Goal: Complete application form: Complete application form

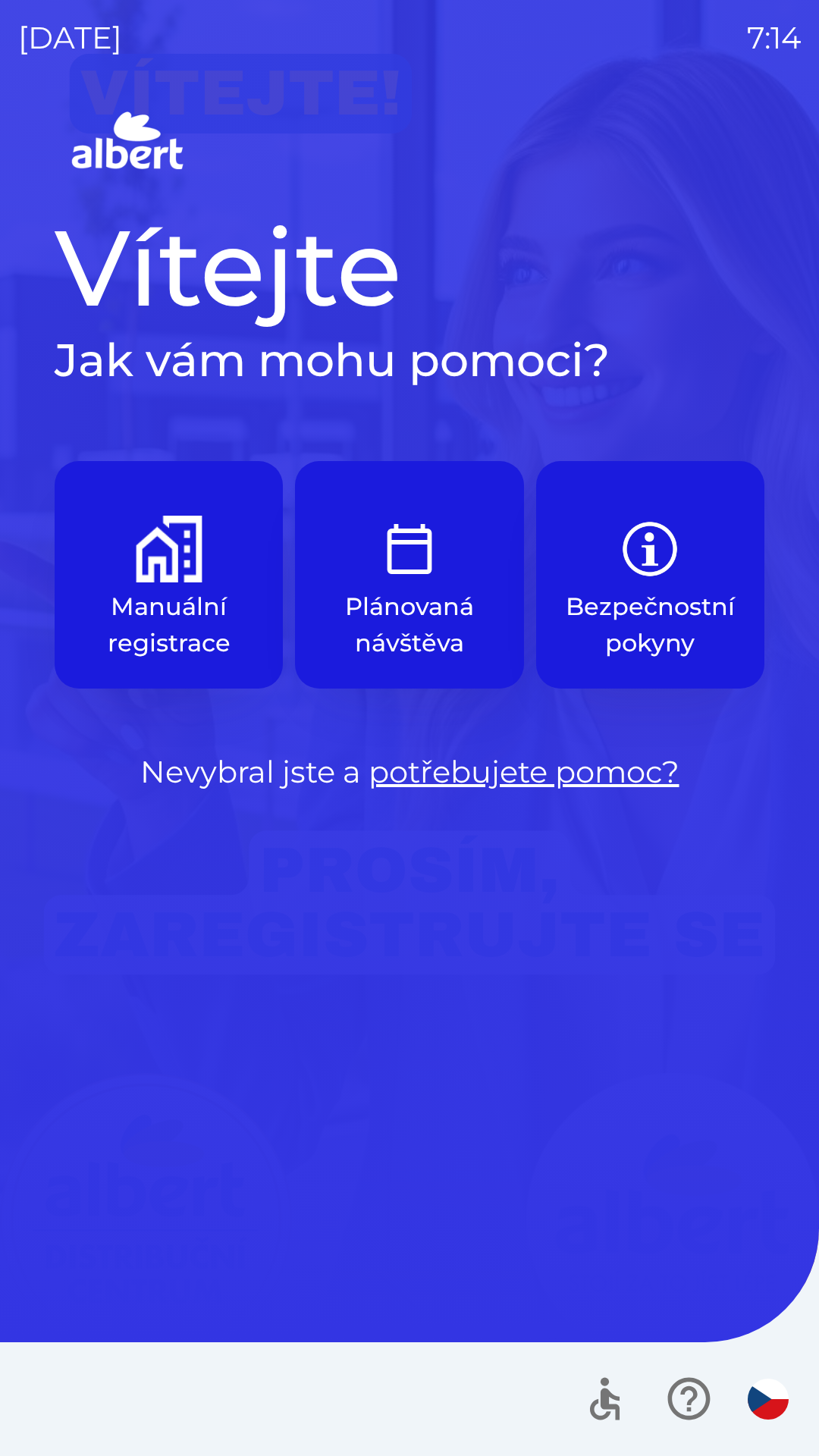
click at [189, 607] on p "Manuální registrace" at bounding box center [168, 624] width 155 height 73
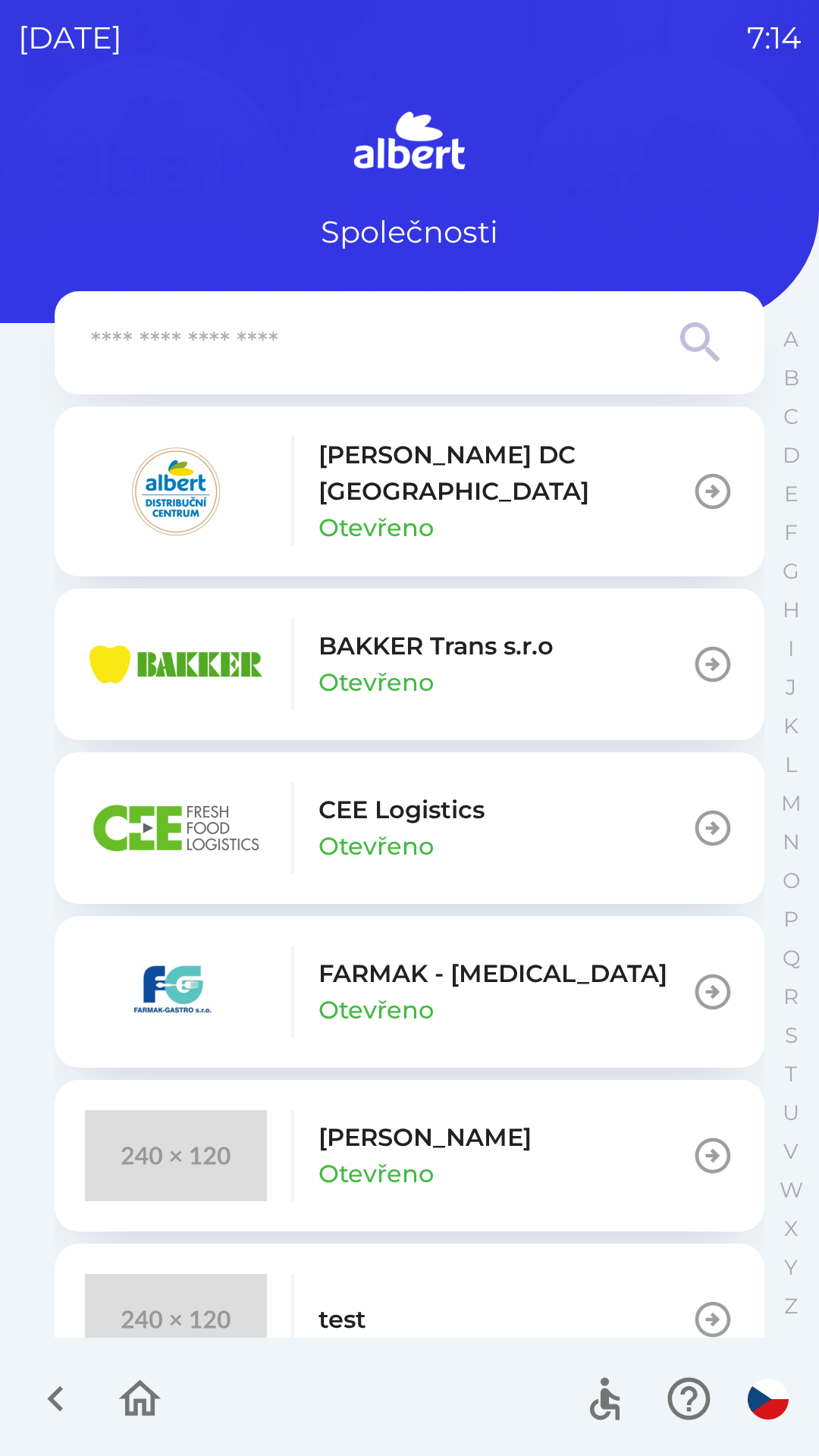
click at [430, 1155] on p "Otevřeno" at bounding box center [375, 1173] width 115 height 36
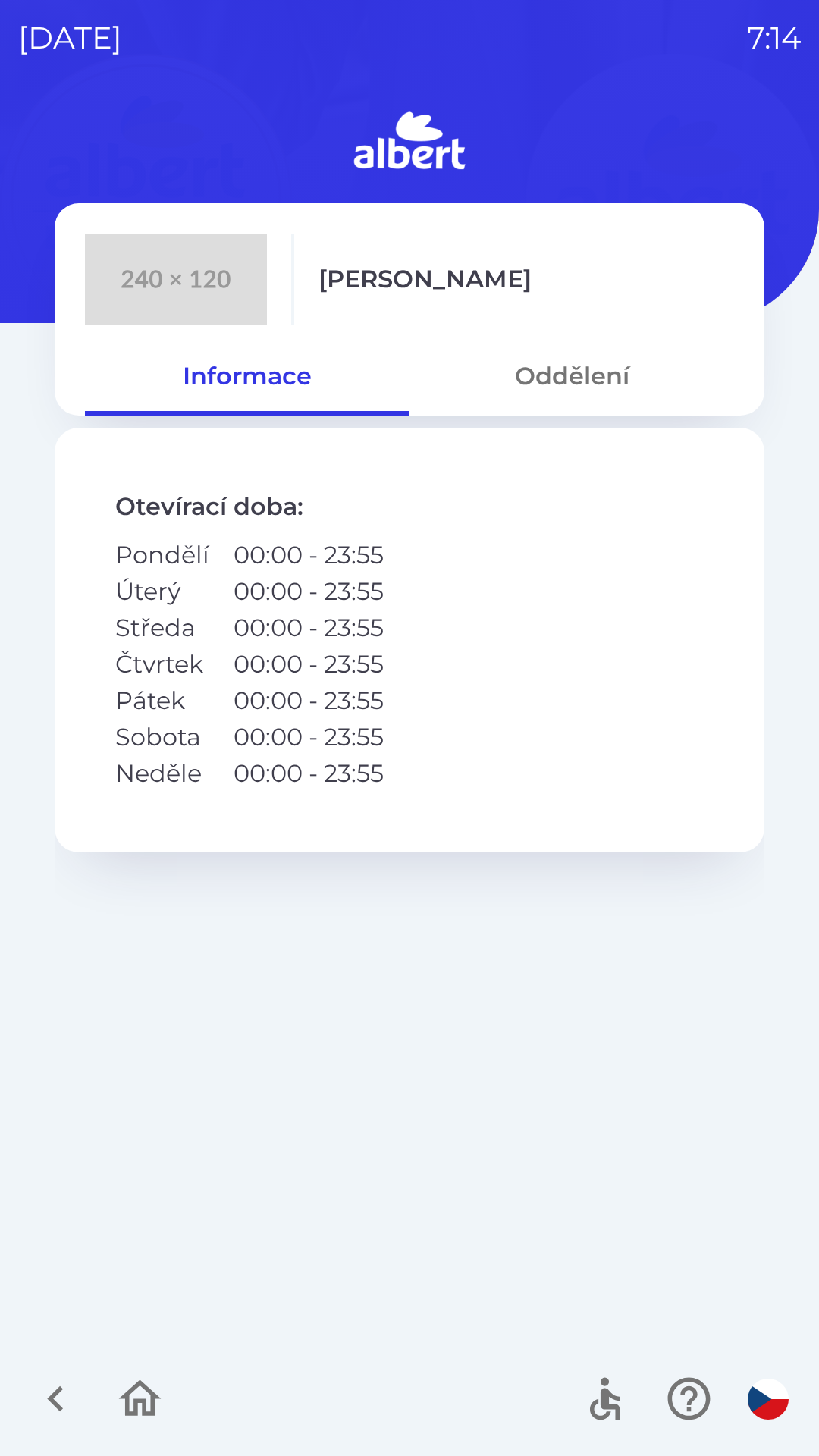
click at [588, 375] on button "Oddělení" at bounding box center [572, 376] width 325 height 55
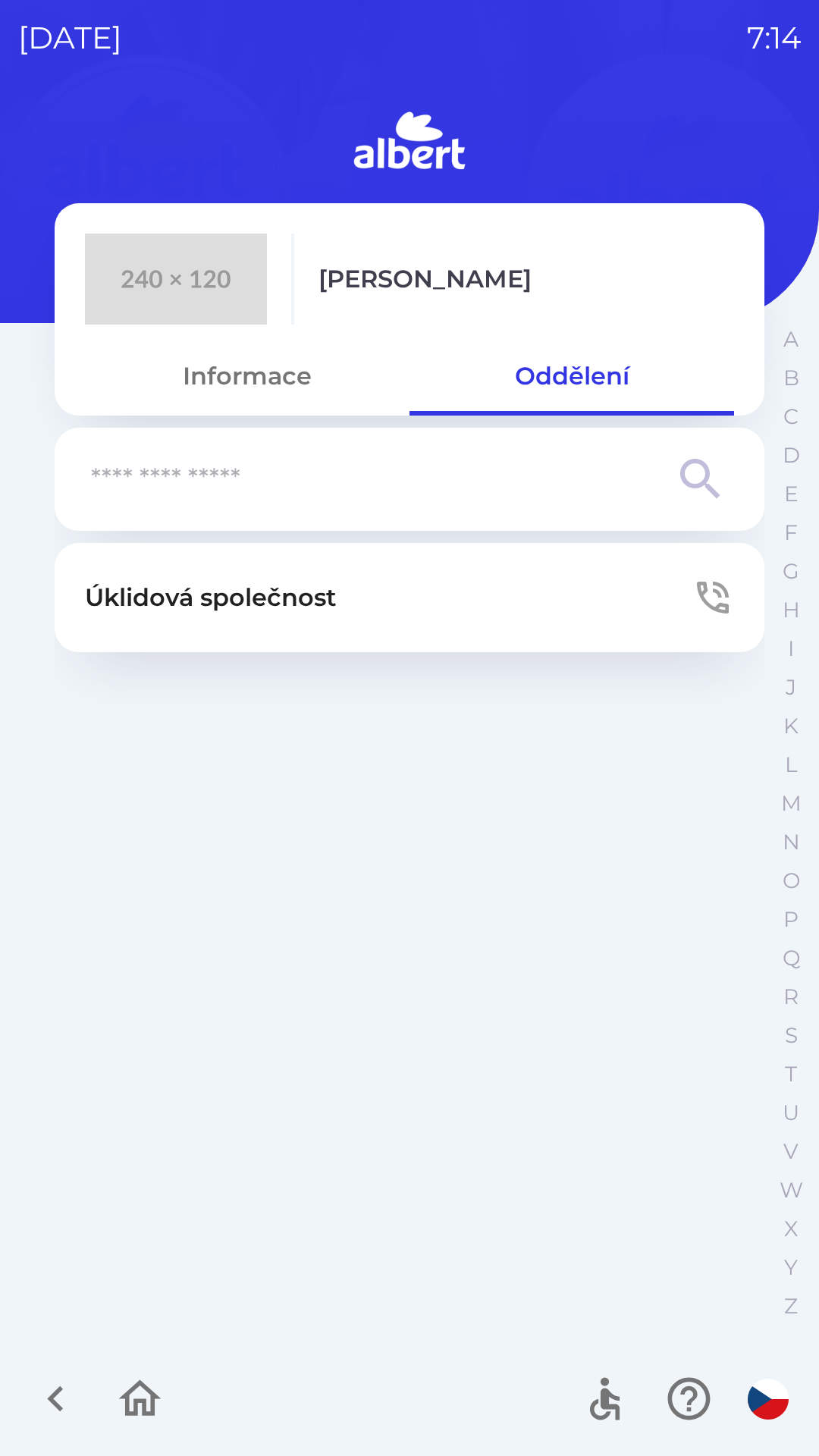
click at [310, 592] on p "Úklidová společnost" at bounding box center [211, 597] width 252 height 36
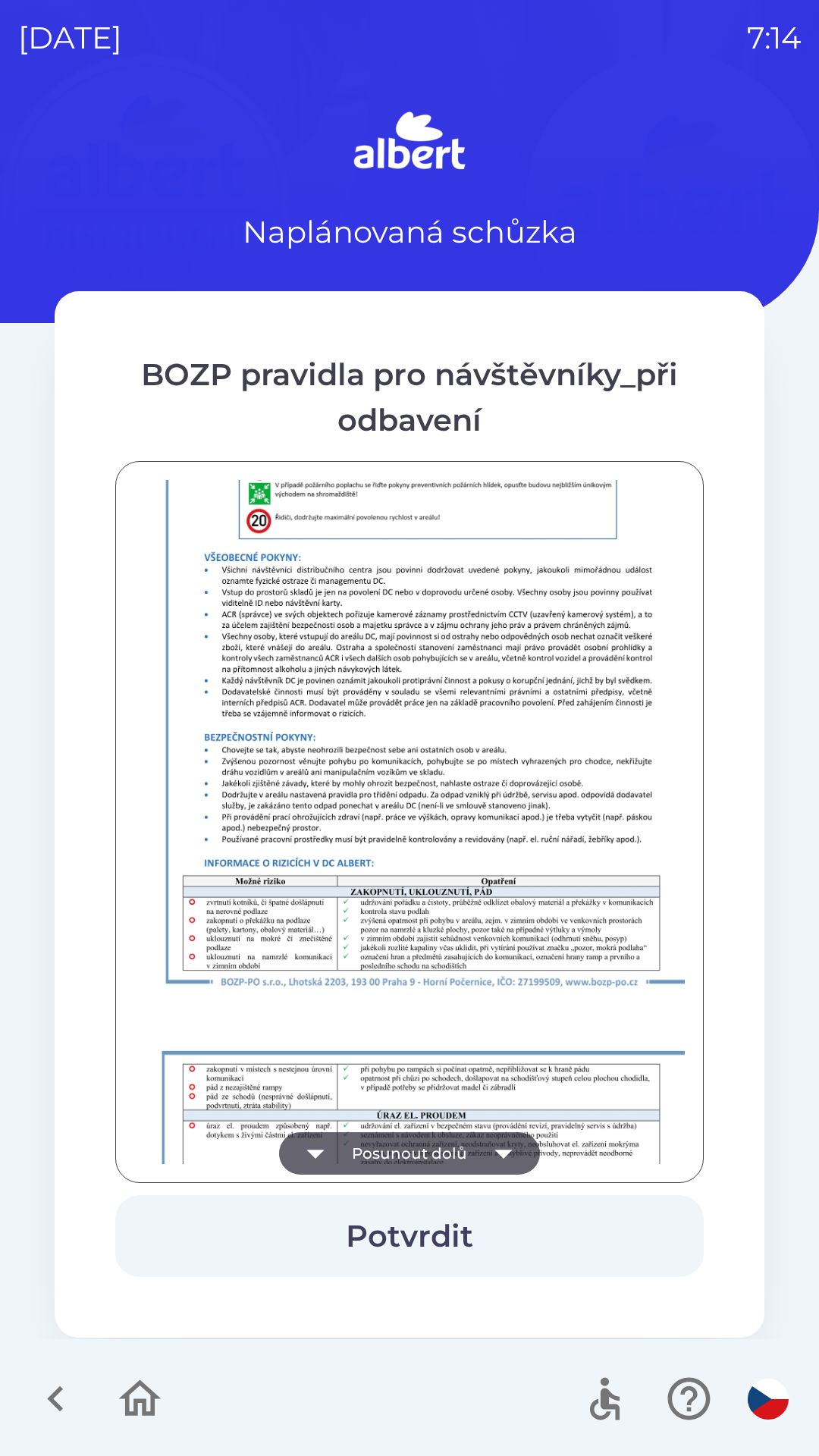
scroll to position [1065, 0]
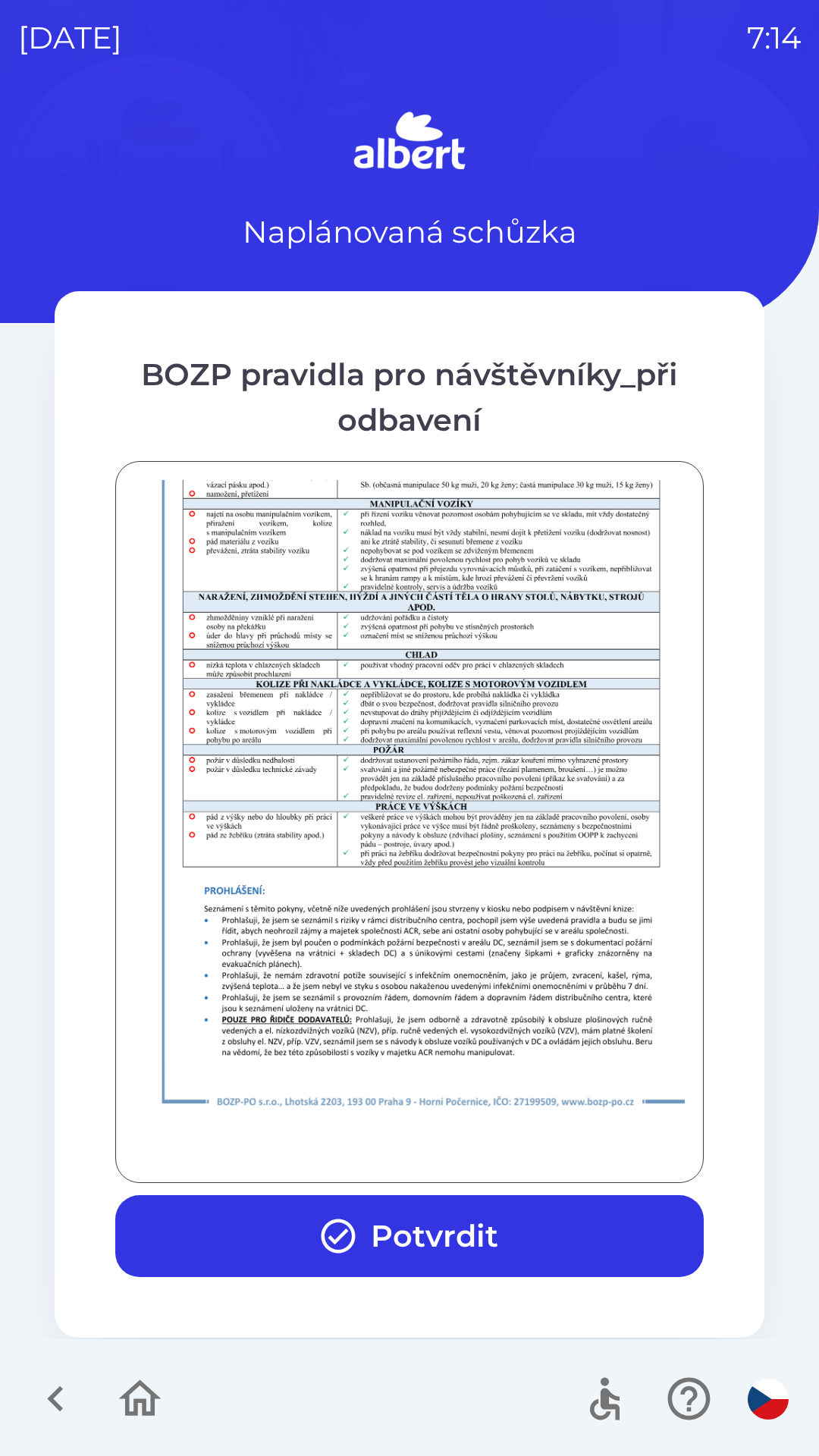
click at [492, 1226] on button "Potvrdit" at bounding box center [409, 1236] width 588 height 82
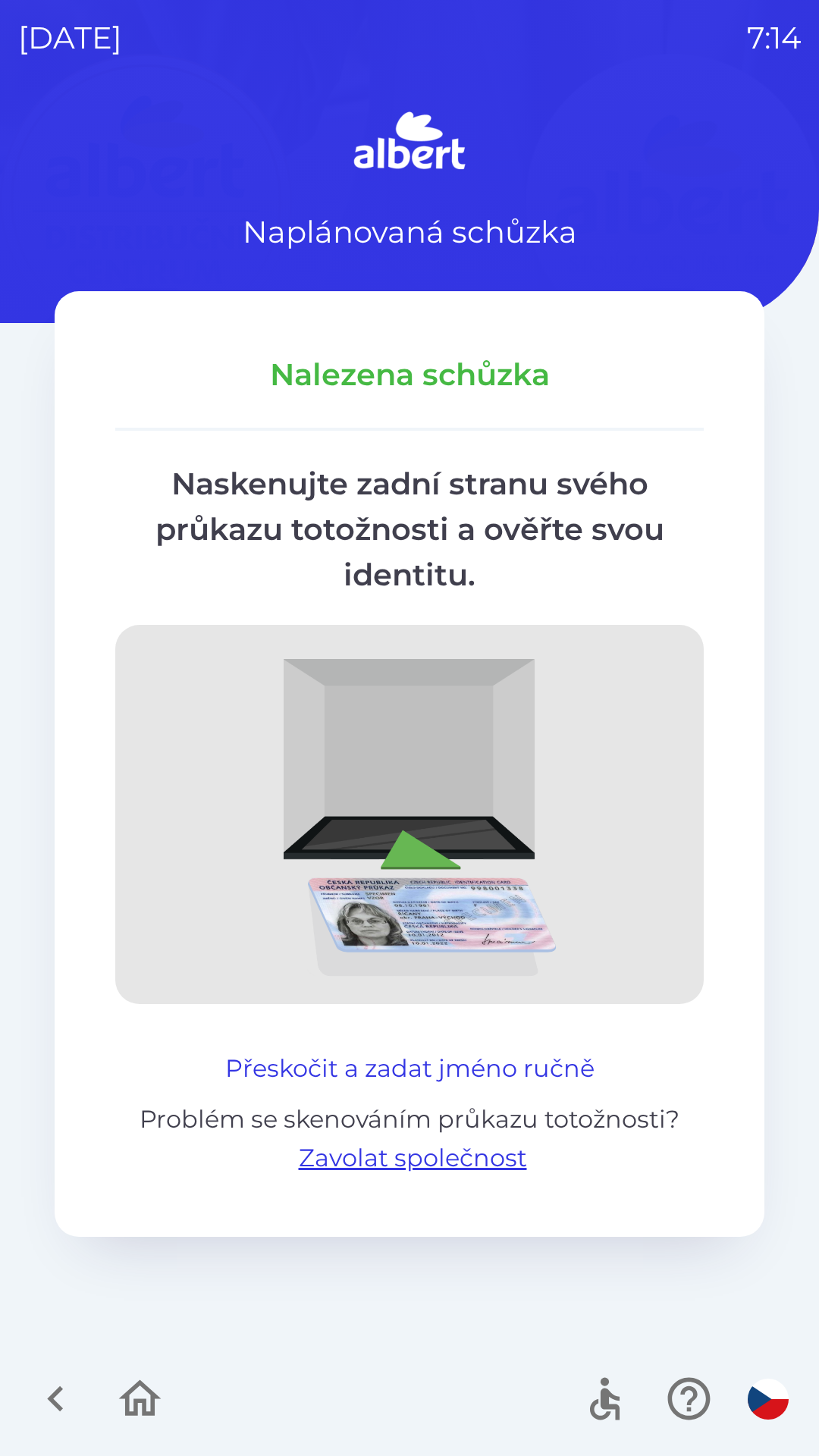
click at [550, 1072] on button "Přeskočit a zadat jméno ručně" at bounding box center [410, 1068] width 382 height 36
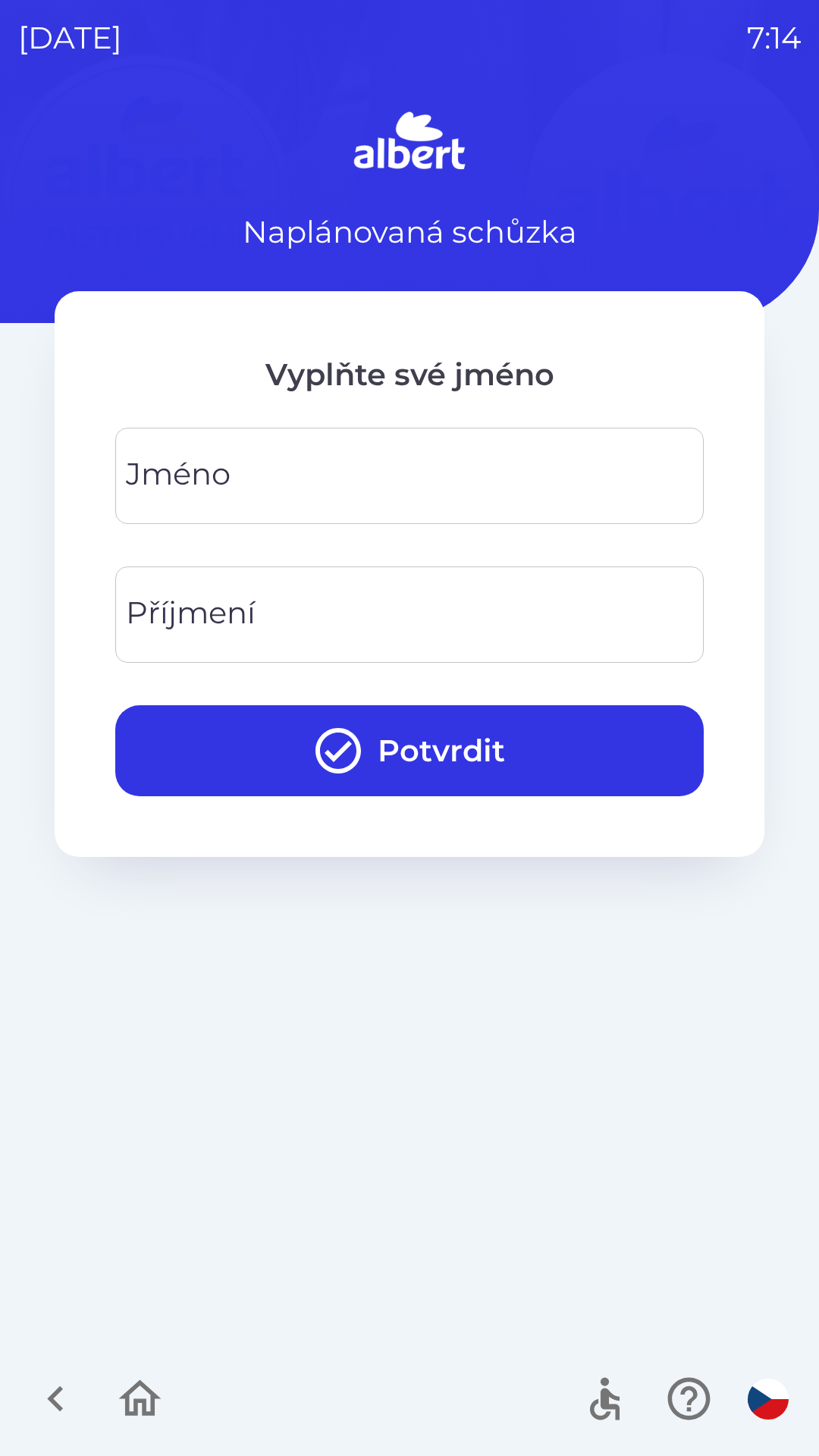
click at [276, 479] on input "Jméno" at bounding box center [409, 476] width 552 height 60
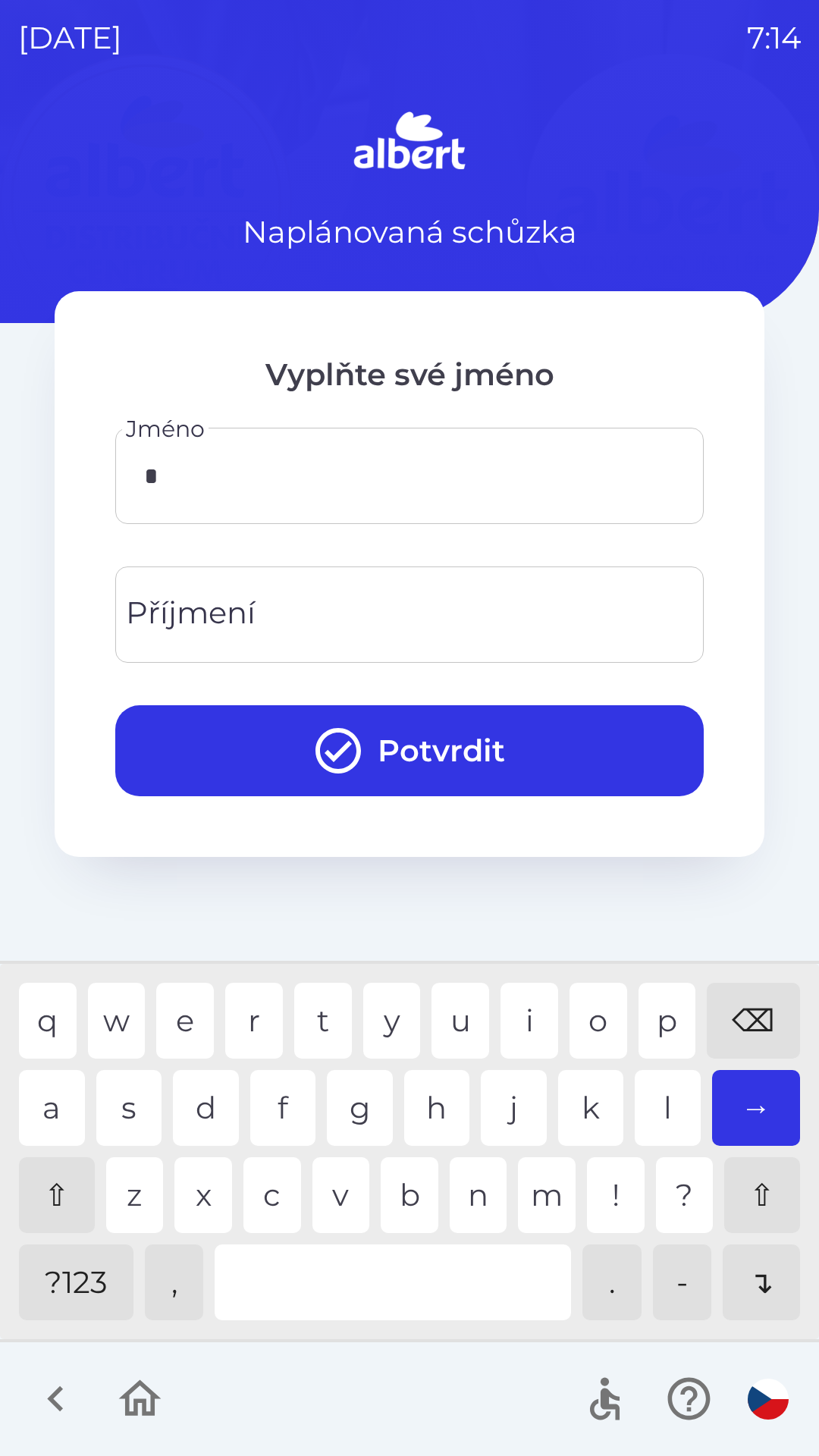
click at [742, 1087] on div "→" at bounding box center [756, 1108] width 88 height 76
click at [55, 1171] on div "⇧" at bounding box center [57, 1195] width 76 height 76
click at [135, 1187] on div "Z" at bounding box center [135, 1195] width 58 height 76
click at [743, 1099] on div "→" at bounding box center [756, 1108] width 88 height 76
click at [741, 1088] on div "→" at bounding box center [756, 1108] width 88 height 76
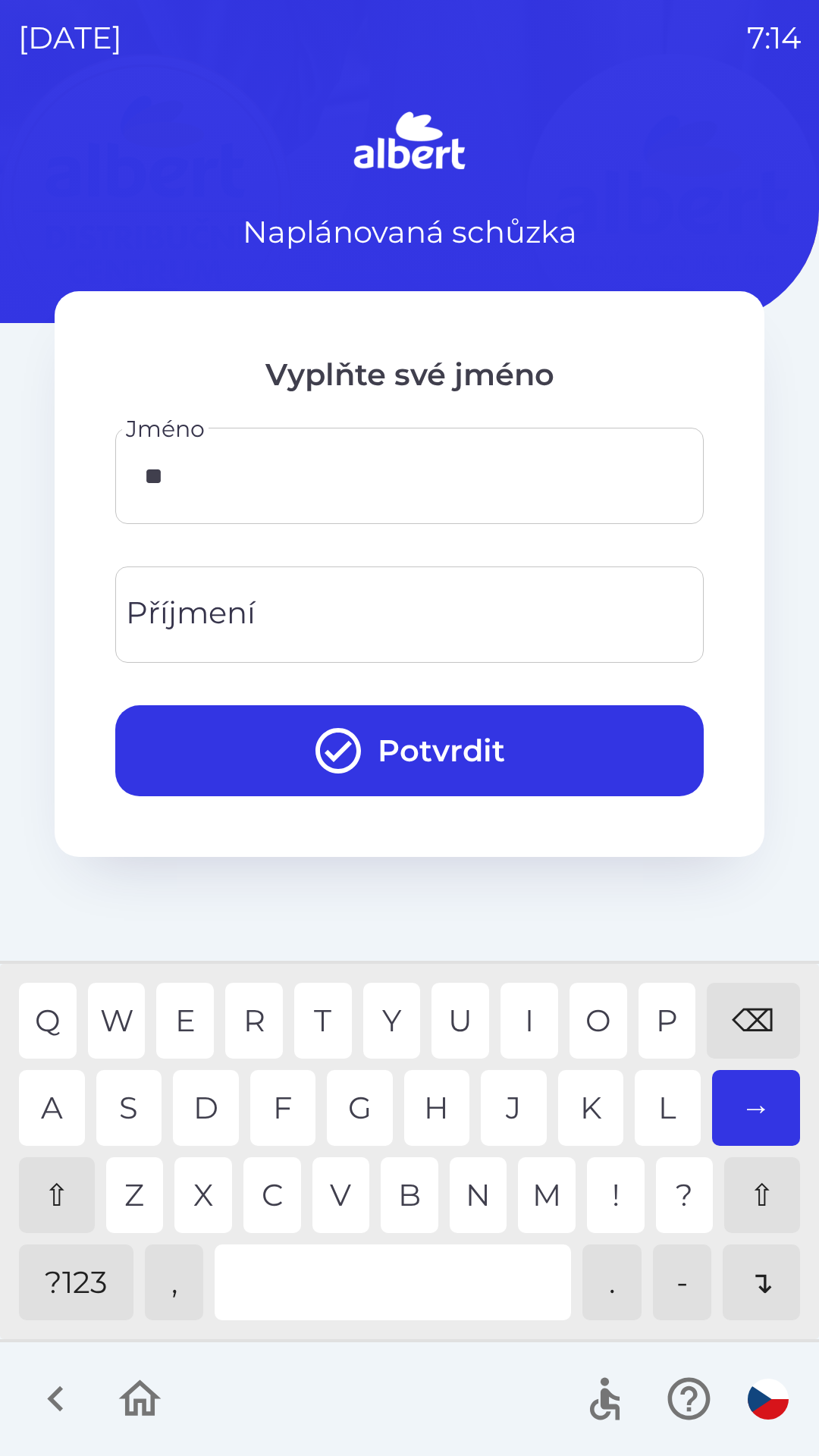
click at [741, 1082] on div "→" at bounding box center [756, 1108] width 88 height 76
click at [757, 1018] on div "⌫" at bounding box center [754, 1020] width 93 height 76
click at [600, 1025] on div "O" at bounding box center [599, 1020] width 58 height 76
click at [259, 1008] on div "R" at bounding box center [254, 1020] width 58 height 76
click at [281, 482] on input "*******" at bounding box center [409, 476] width 552 height 60
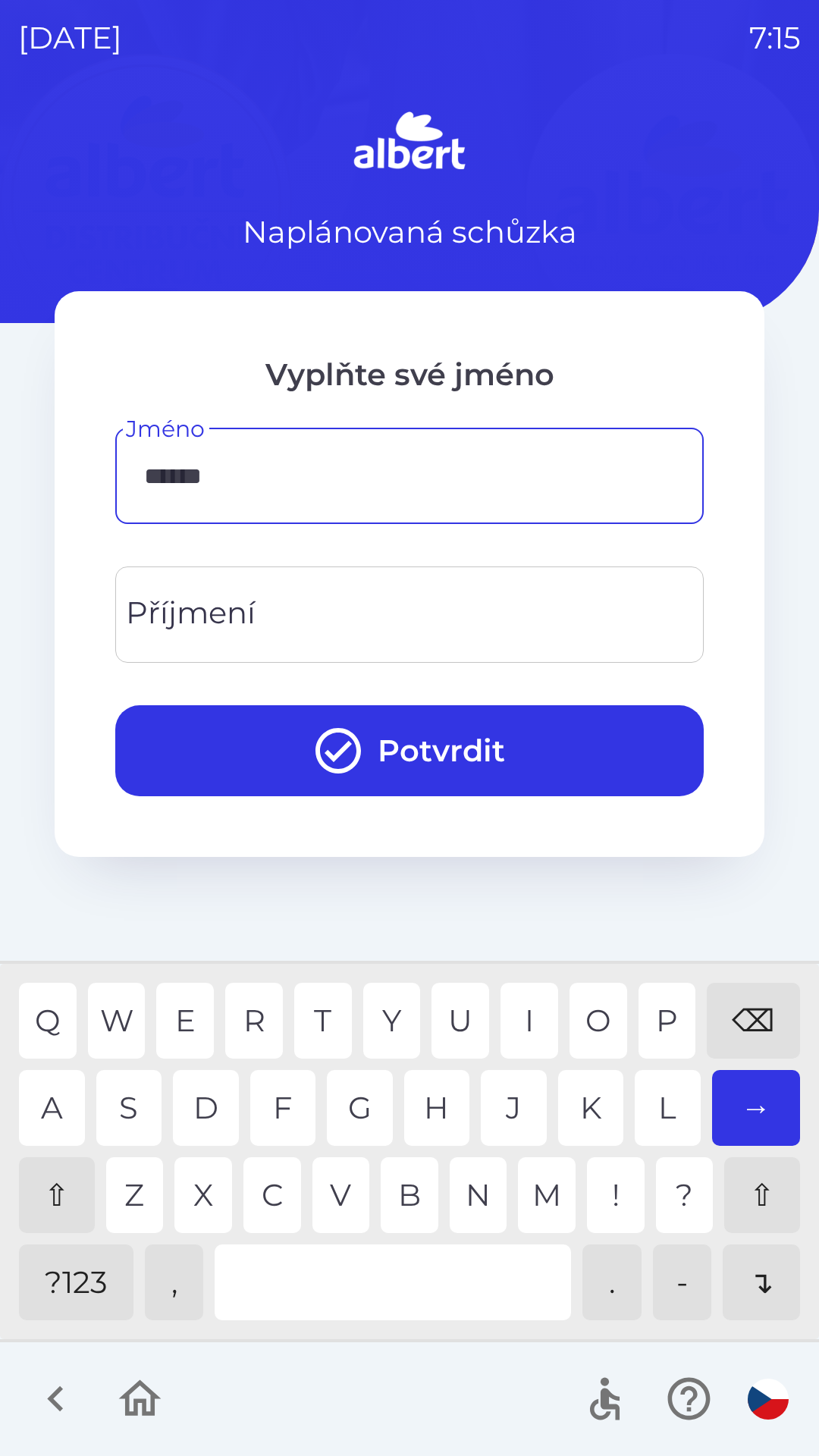
click at [759, 1020] on div "⌫" at bounding box center [754, 1020] width 93 height 76
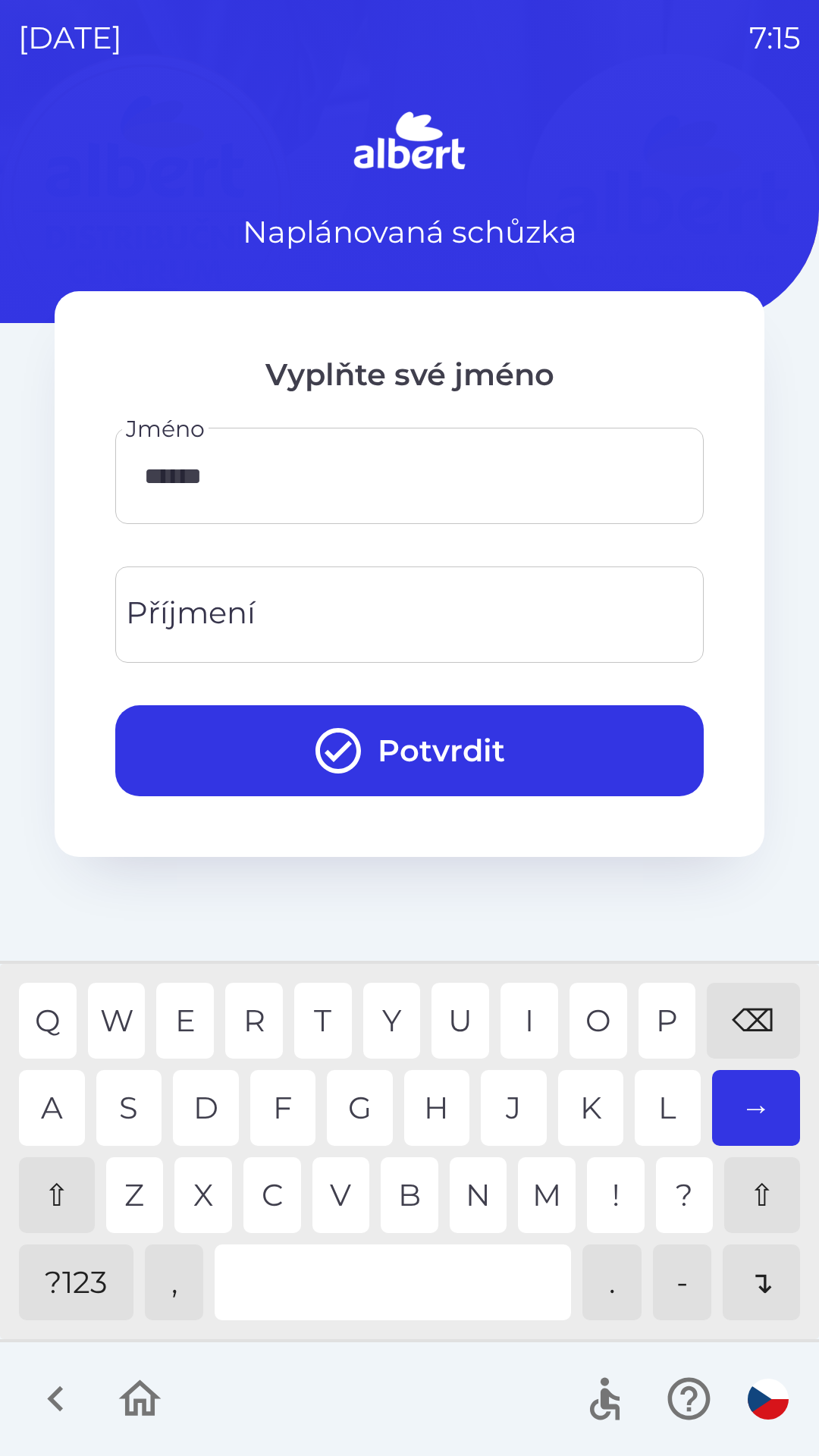
click at [157, 625] on div "Příjmení Příjmení" at bounding box center [409, 615] width 588 height 96
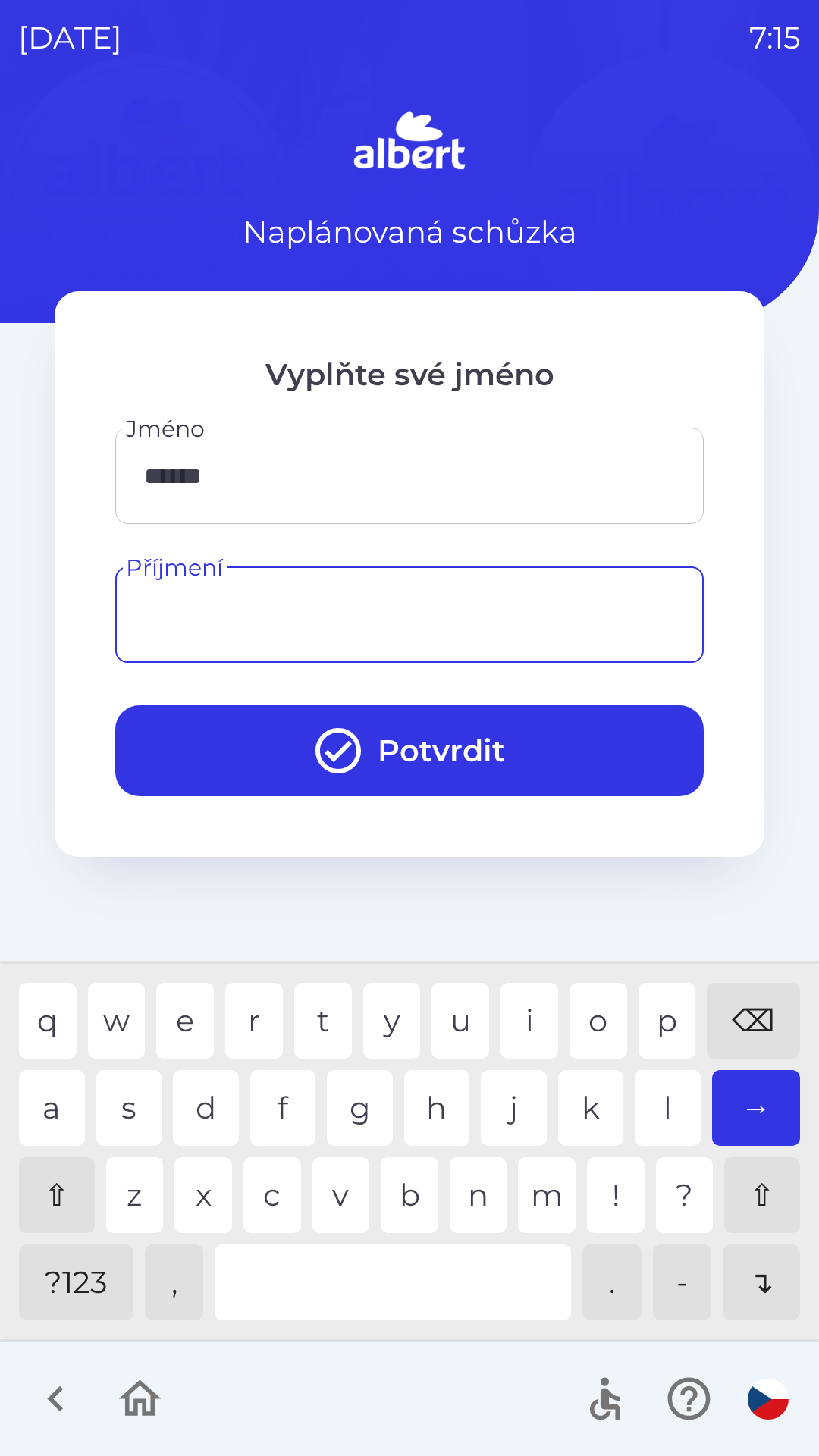
click at [182, 466] on input "******" at bounding box center [409, 476] width 552 height 60
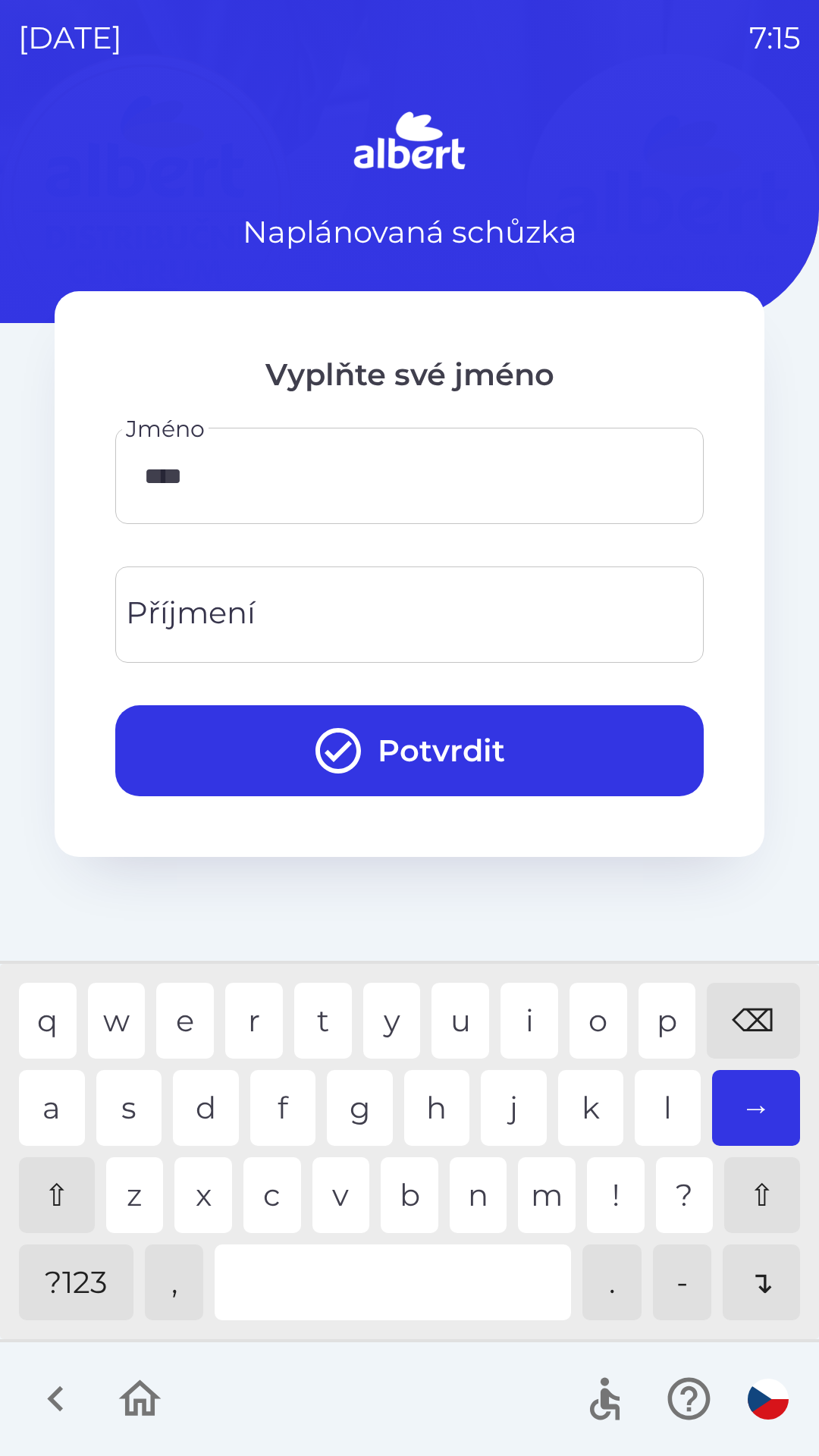
click at [759, 1018] on div "⌫" at bounding box center [754, 1020] width 93 height 76
click at [758, 1020] on div "⌫" at bounding box center [754, 1020] width 93 height 76
type input "*"
click at [758, 1021] on div "⌫" at bounding box center [754, 1020] width 93 height 76
click at [756, 1024] on div "⌫" at bounding box center [754, 1020] width 93 height 76
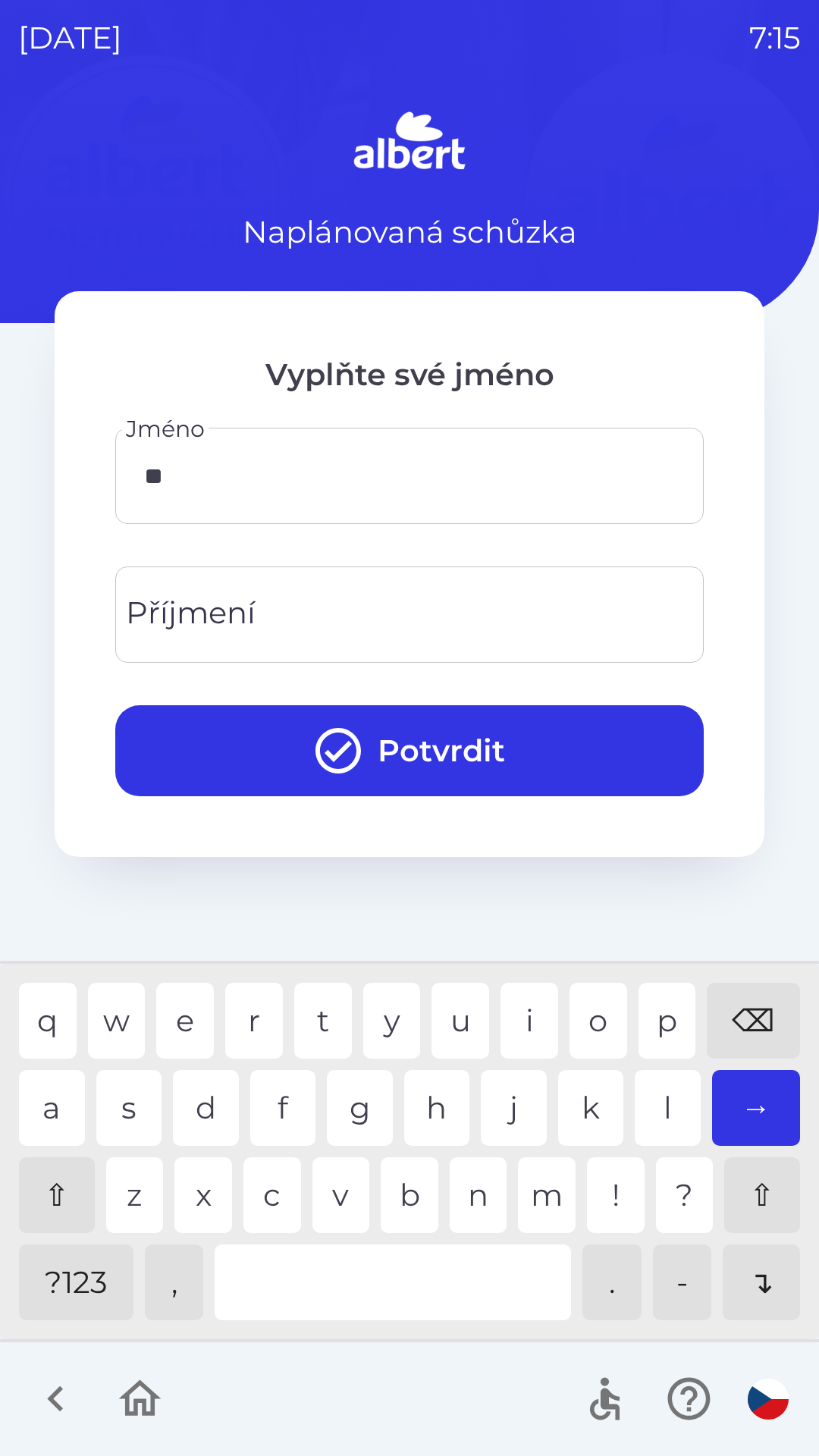
click at [597, 1020] on div "o" at bounding box center [599, 1020] width 58 height 76
click at [260, 1017] on div "r" at bounding box center [254, 1020] width 58 height 76
click at [536, 1011] on div "i" at bounding box center [530, 1020] width 58 height 76
type input "*****"
click at [56, 1104] on div "a" at bounding box center [52, 1108] width 66 height 76
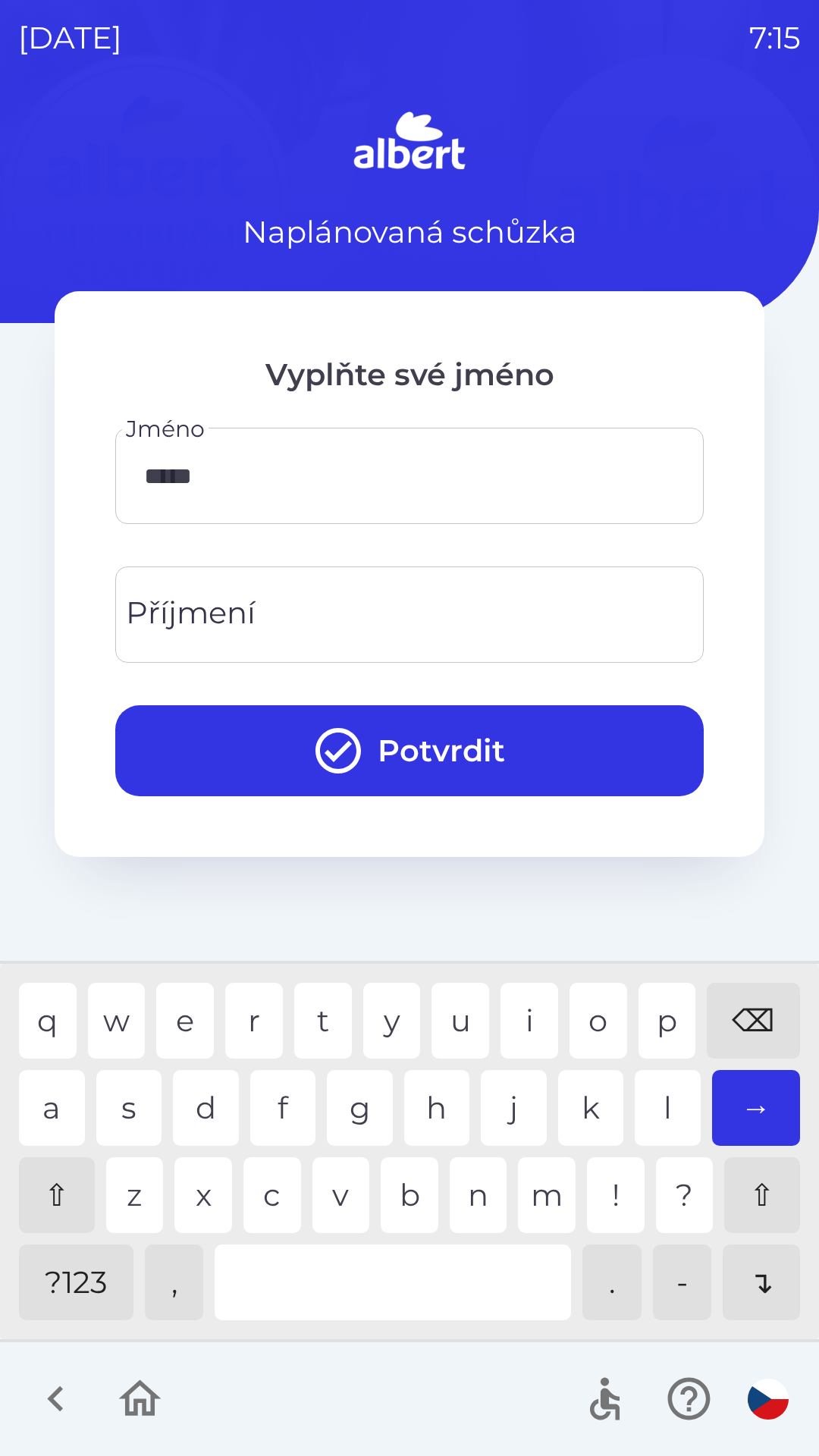
click at [165, 615] on div "Příjmení Příjmení" at bounding box center [409, 615] width 588 height 96
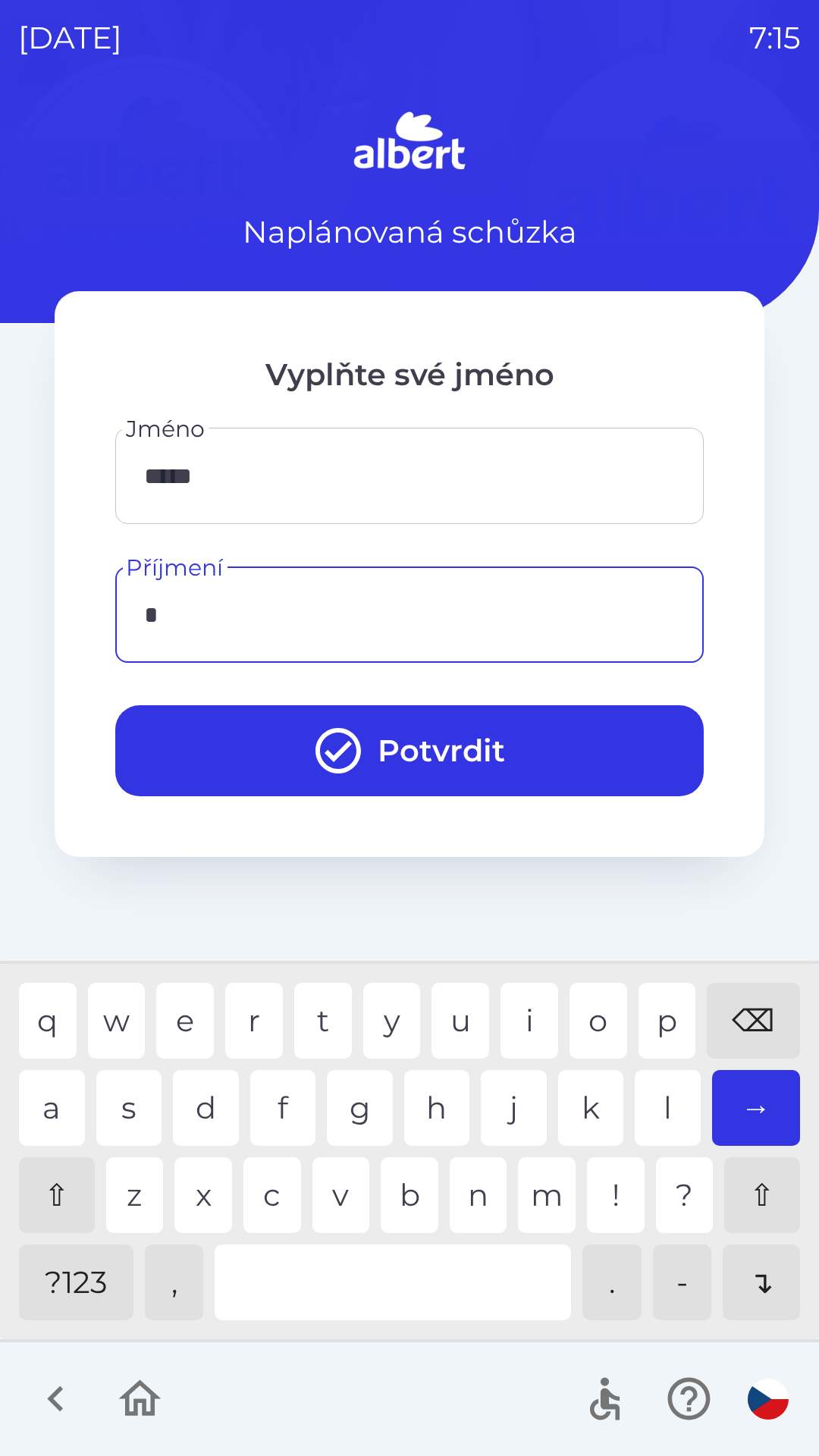
click at [578, 1106] on div "k" at bounding box center [592, 1108] width 66 height 76
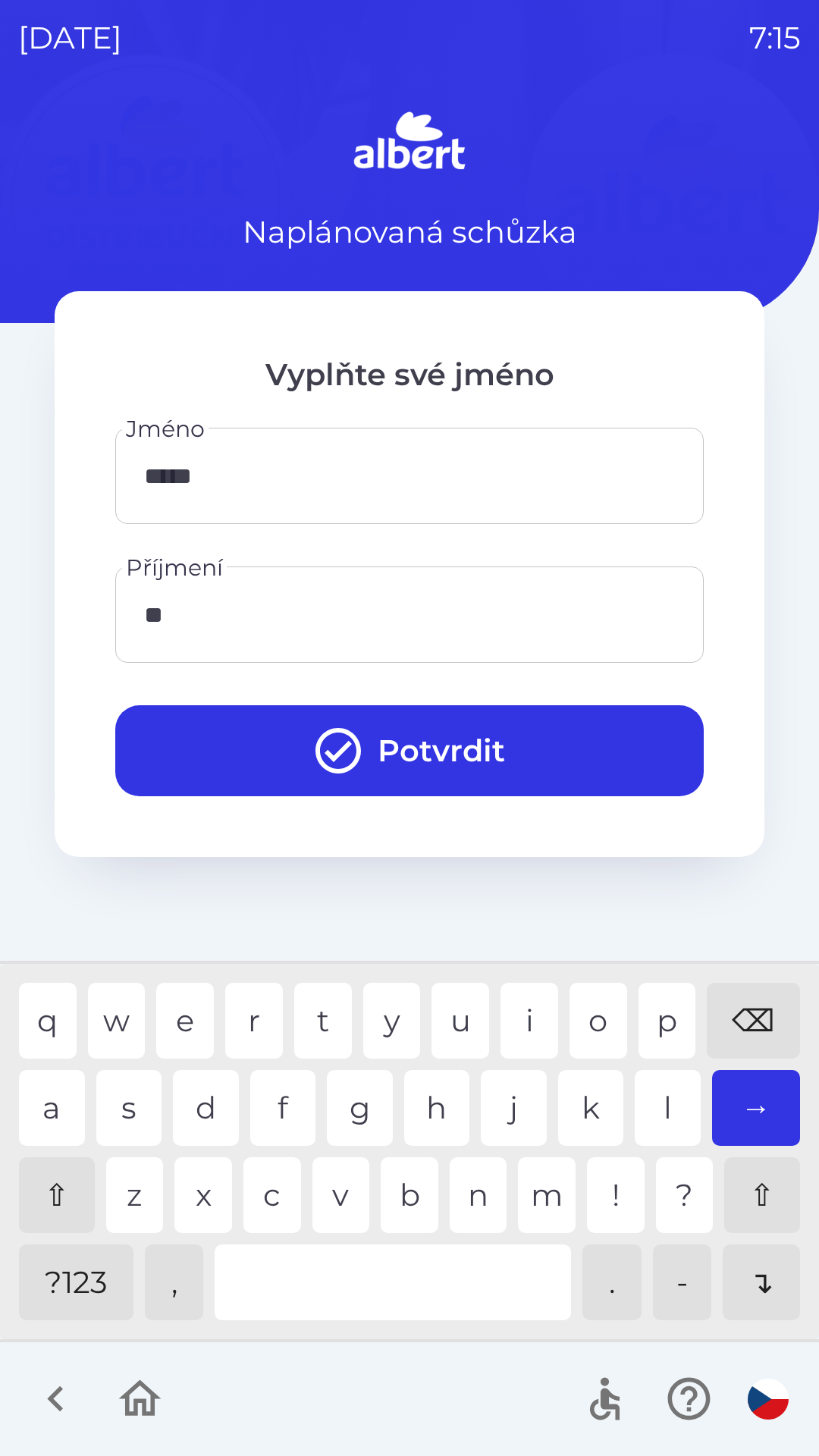
click at [188, 1011] on div "e" at bounding box center [185, 1020] width 58 height 76
click at [120, 1087] on div "s" at bounding box center [129, 1108] width 66 height 76
click at [551, 1188] on div "m" at bounding box center [547, 1195] width 58 height 76
type input "*******"
click at [250, 1017] on div "r" at bounding box center [254, 1020] width 58 height 76
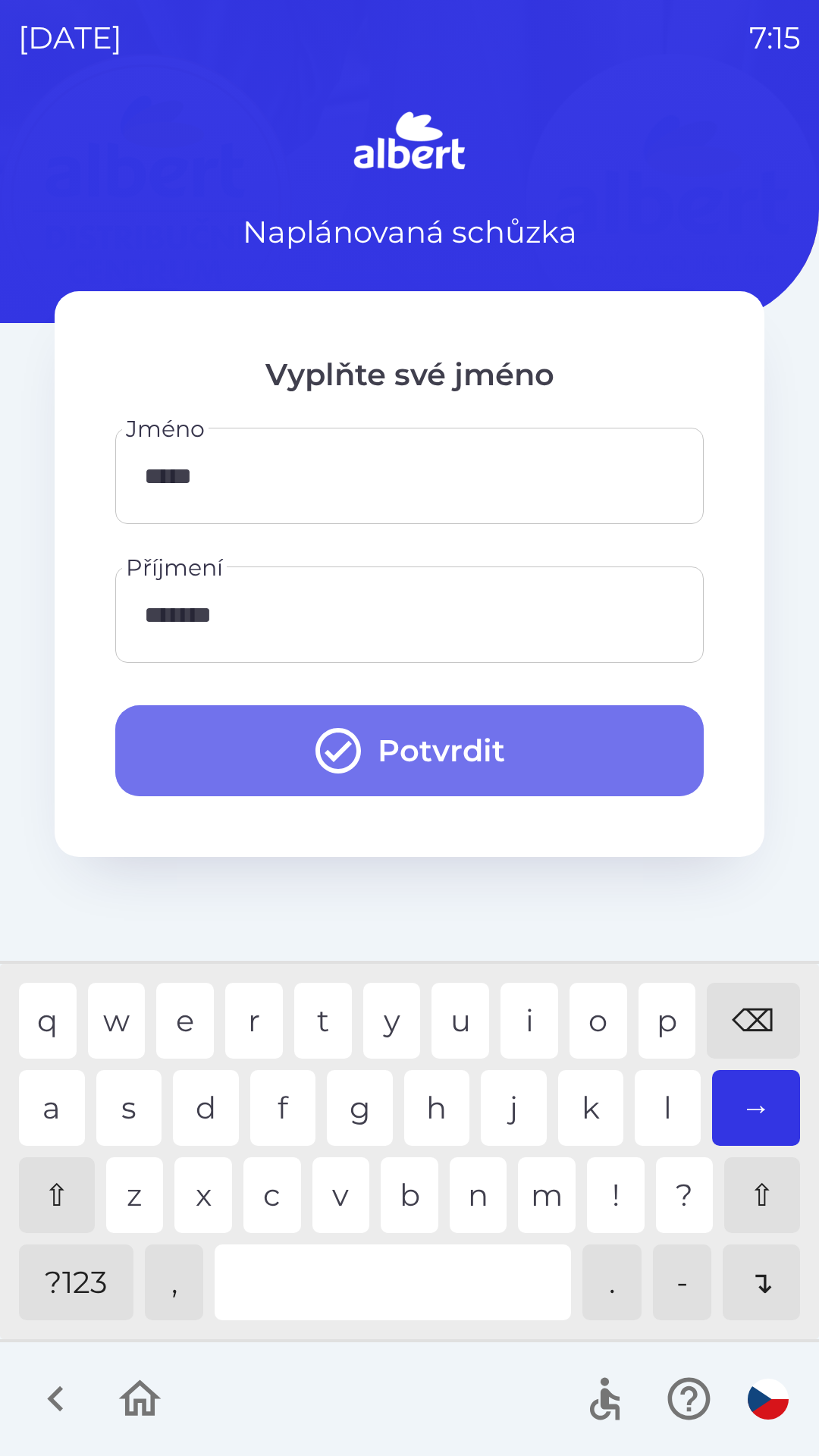
click at [478, 759] on button "Potvrdit" at bounding box center [409, 750] width 588 height 91
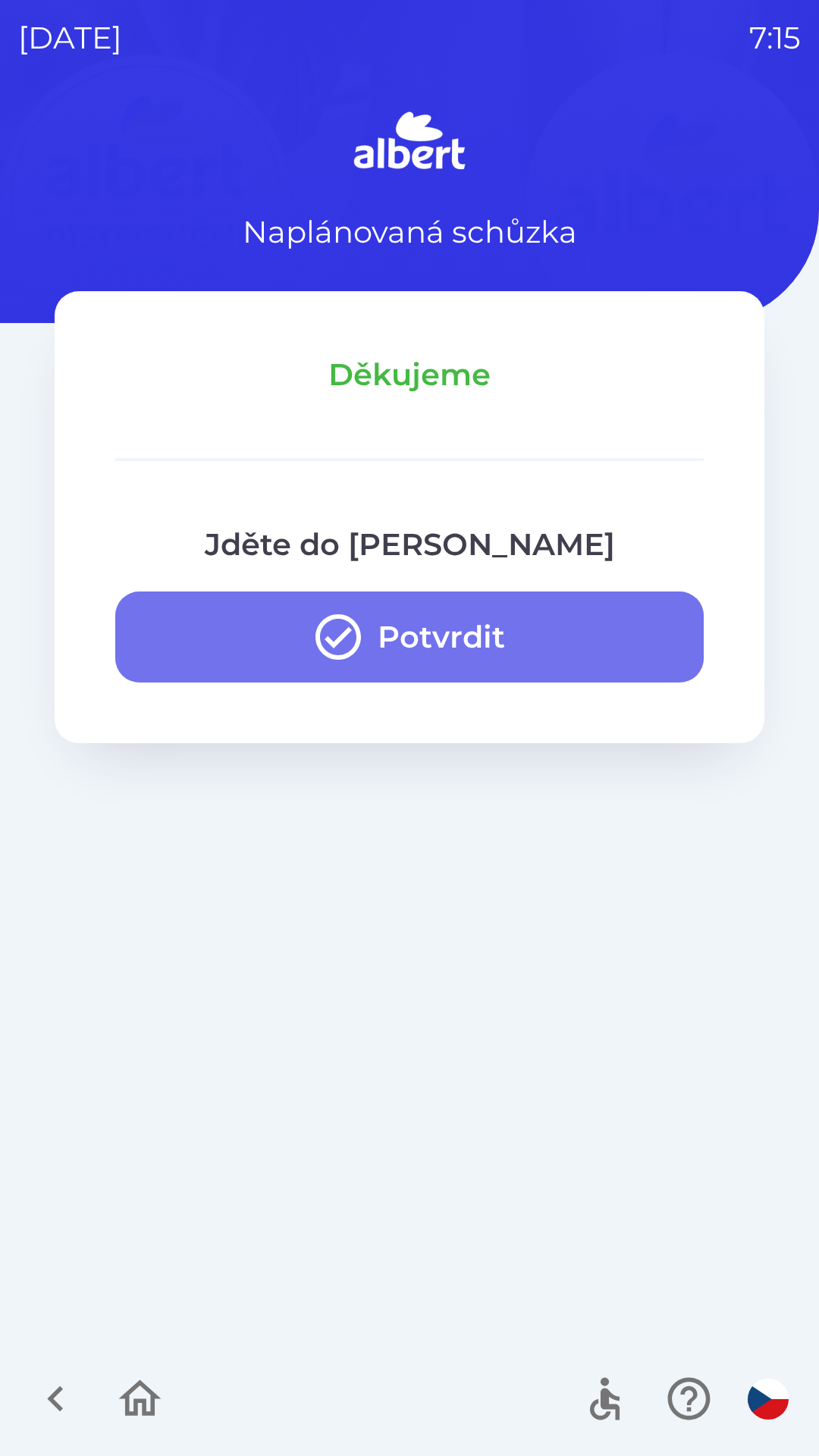
click at [463, 640] on button "Potvrdit" at bounding box center [409, 636] width 588 height 91
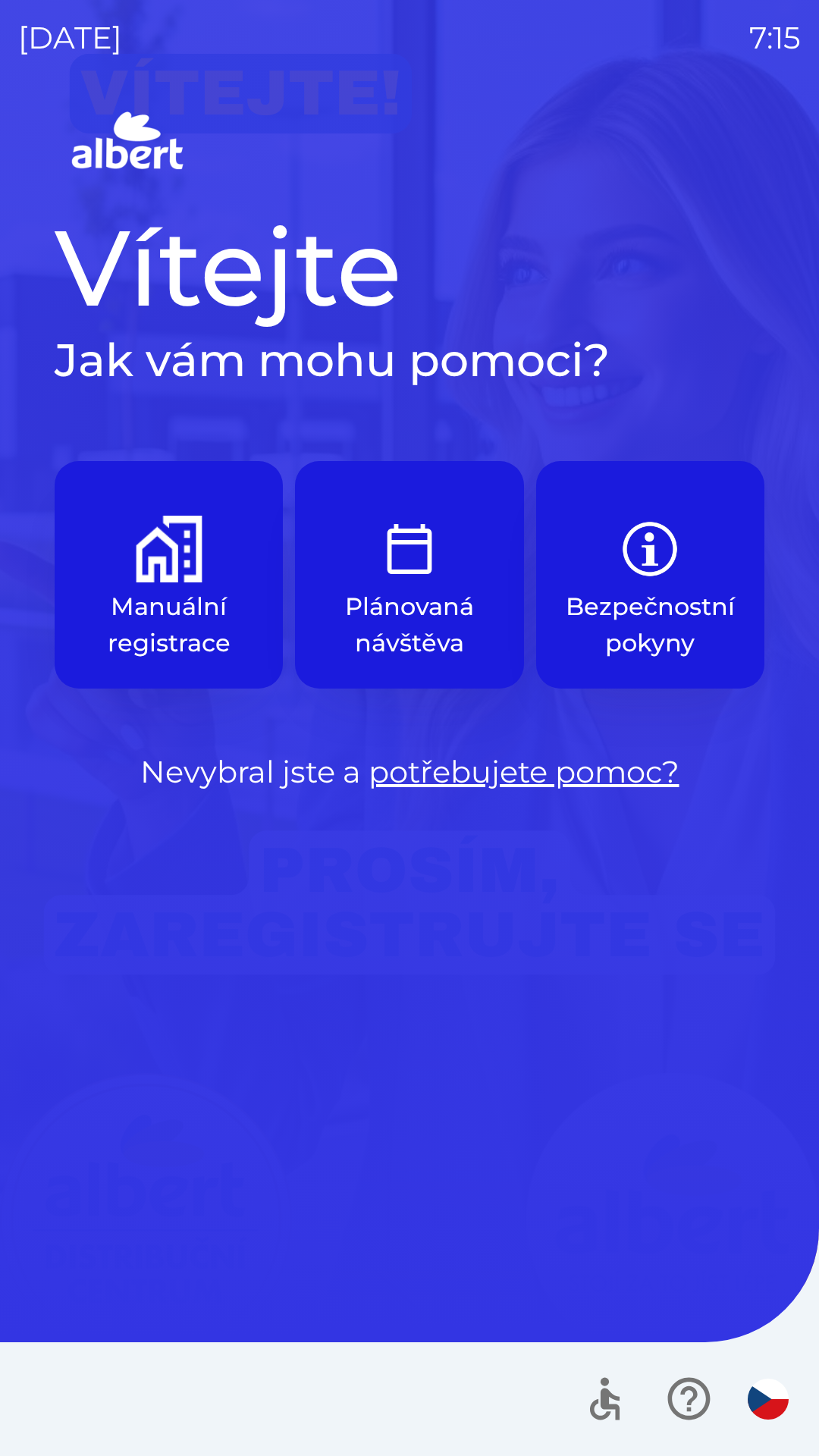
click at [190, 615] on p "Manuální registrace" at bounding box center [168, 624] width 155 height 73
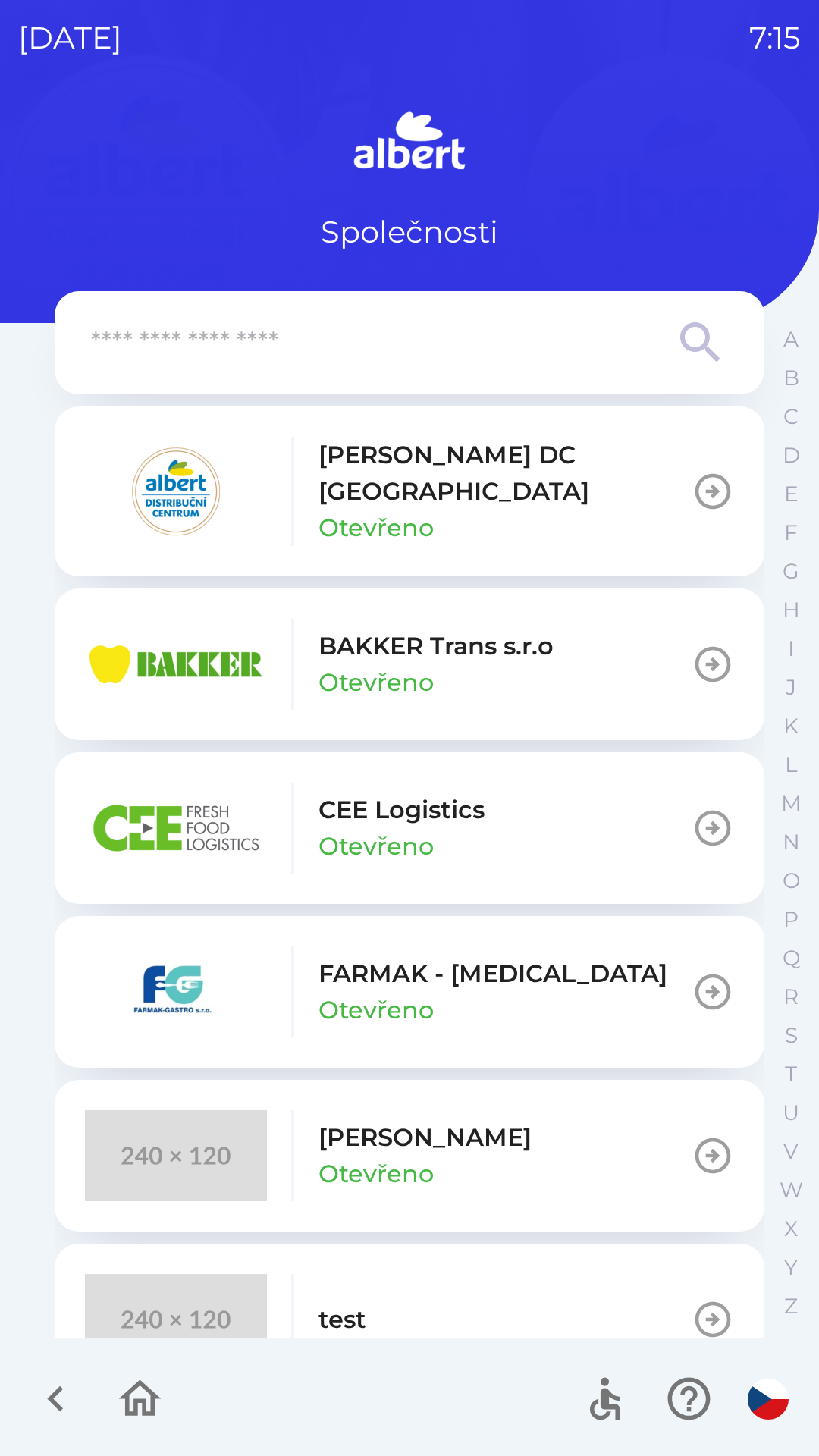
scroll to position [39, 0]
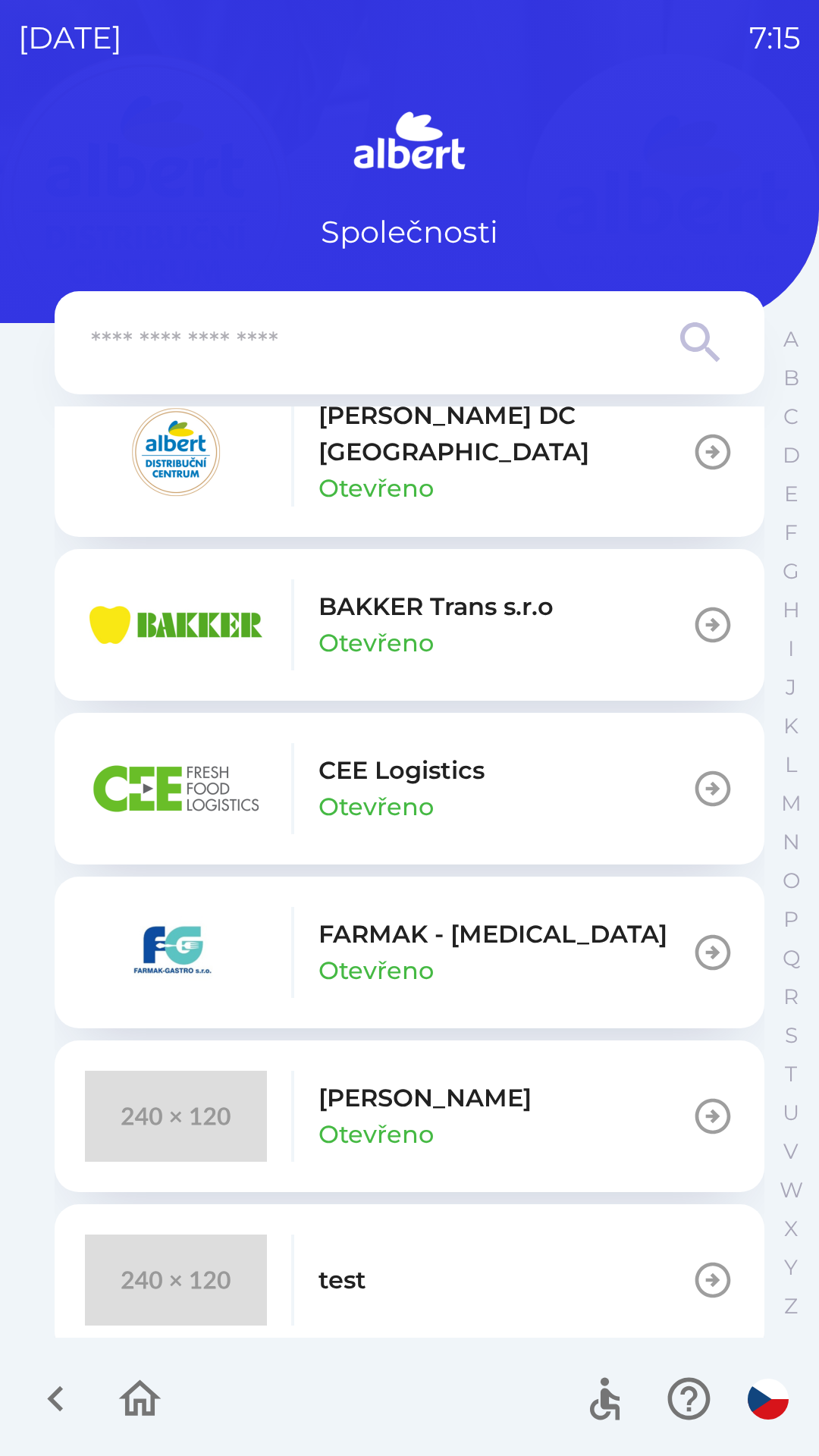
click at [403, 1080] on p "[PERSON_NAME]" at bounding box center [424, 1098] width 213 height 36
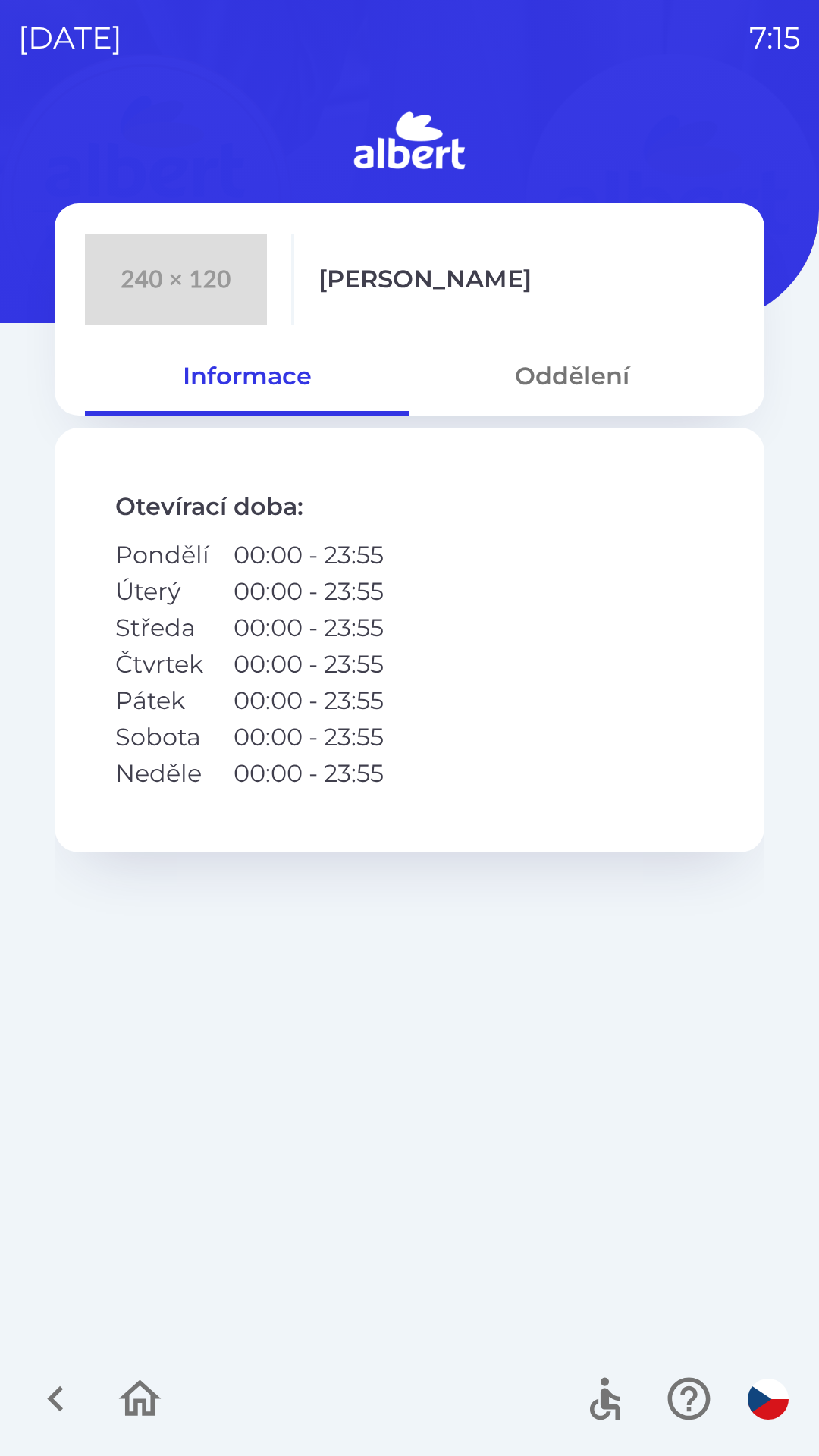
click at [579, 374] on button "Oddělení" at bounding box center [572, 376] width 325 height 55
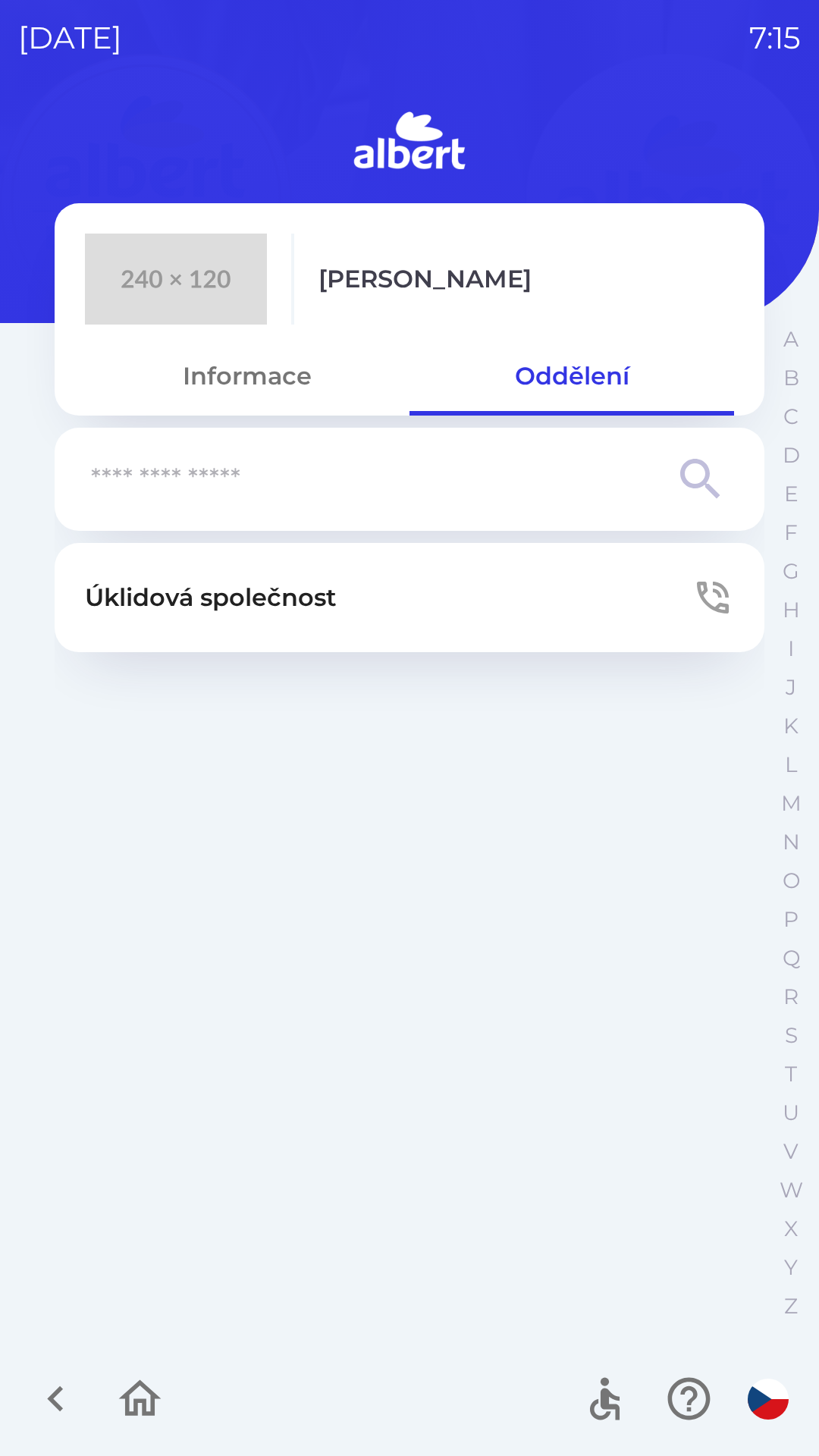
click at [350, 599] on button "Úklidová společnost" at bounding box center [409, 598] width 710 height 109
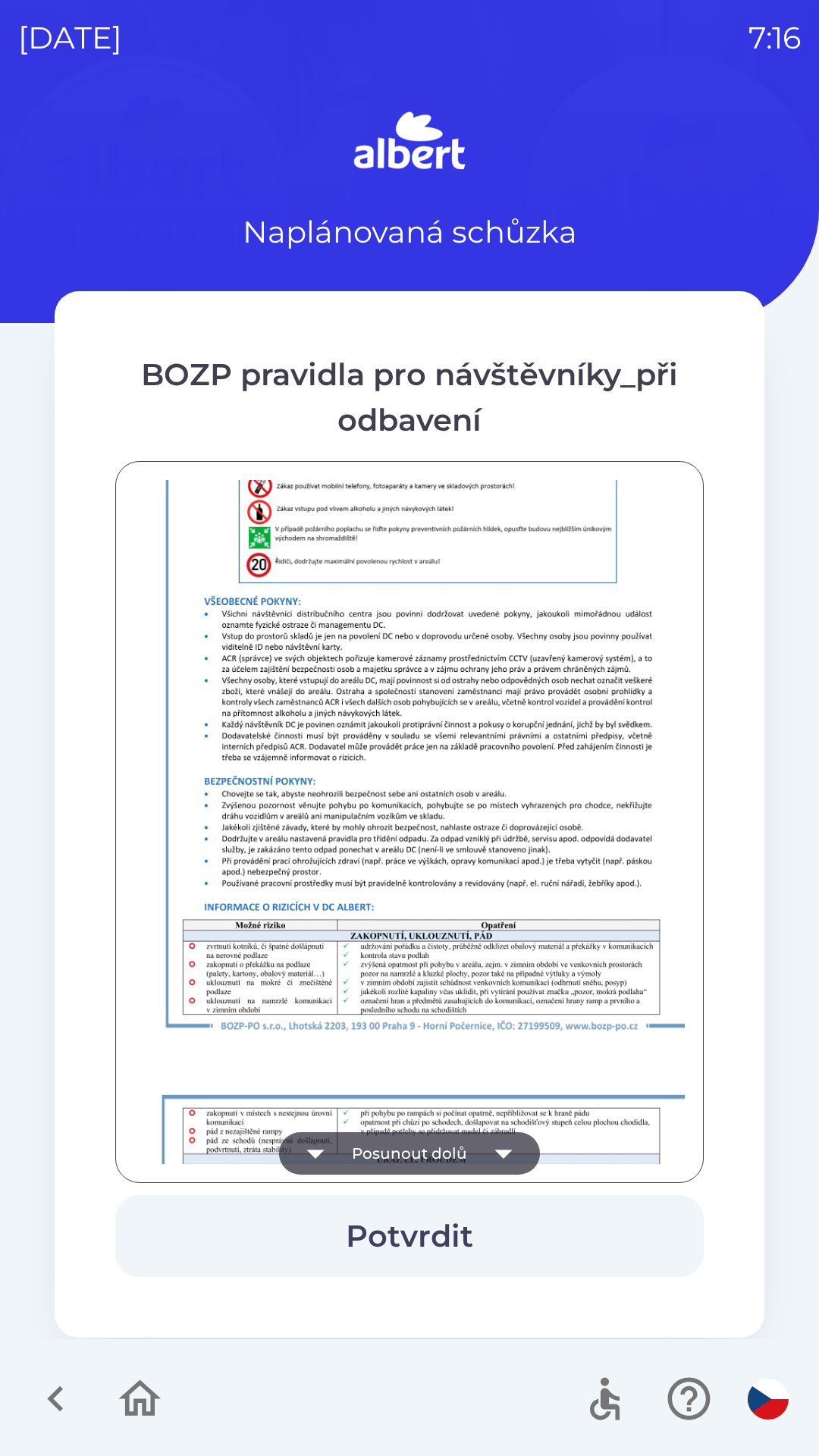
scroll to position [1065, 0]
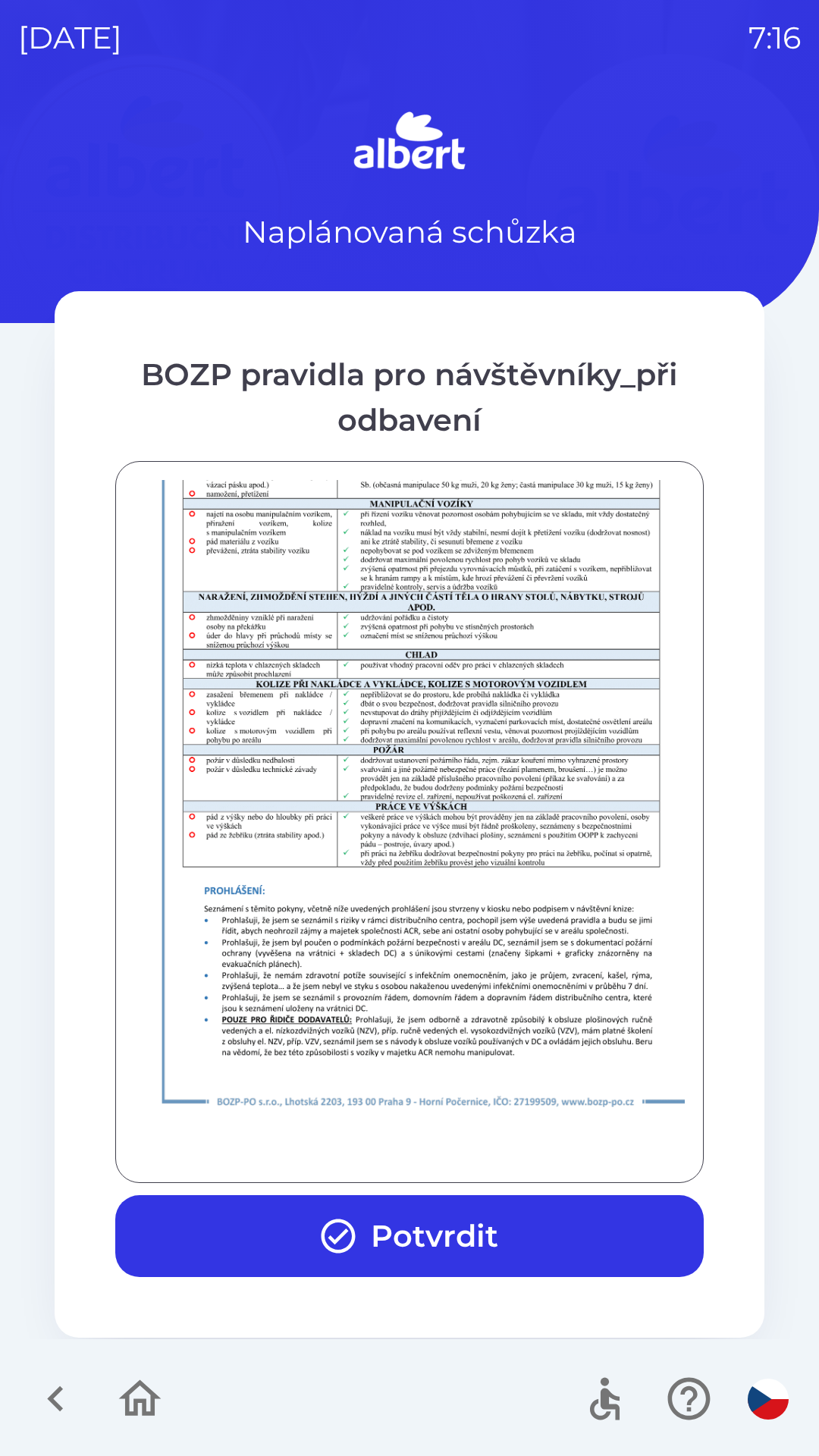
click at [447, 1235] on button "Potvrdit" at bounding box center [409, 1236] width 588 height 82
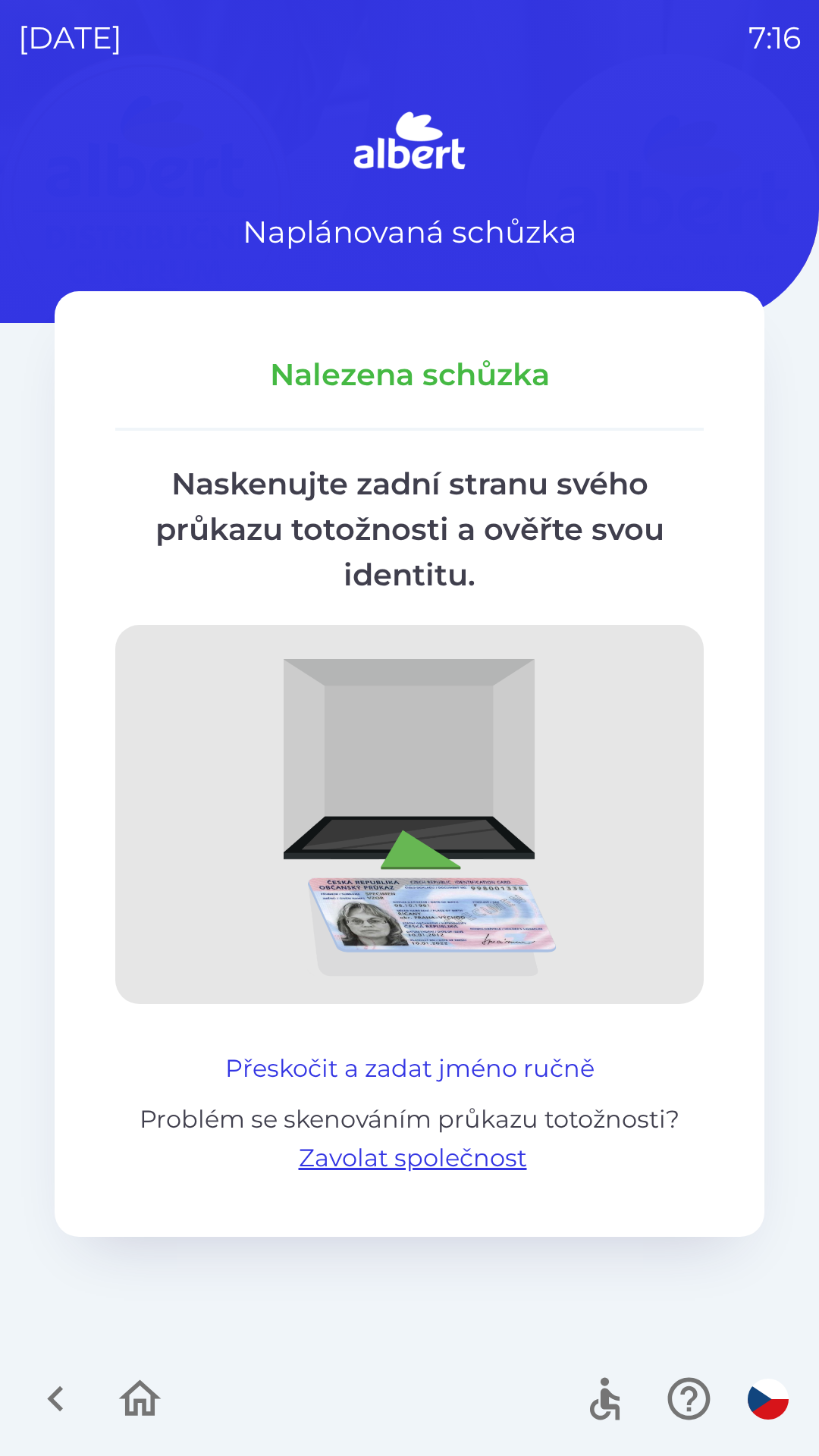
click at [497, 1063] on button "Přeskočit a zadat jméno ručně" at bounding box center [410, 1068] width 382 height 36
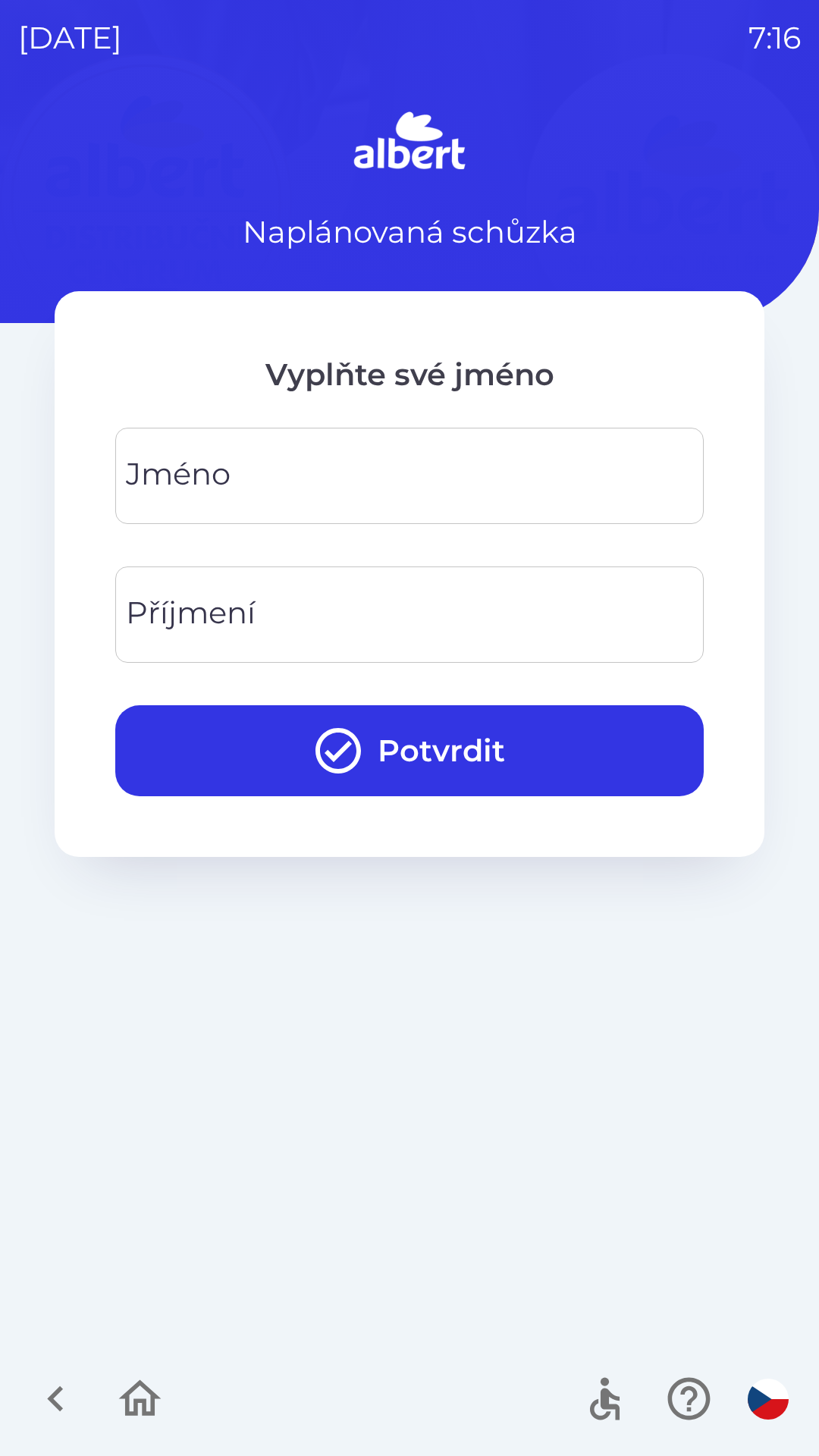
click at [164, 490] on div "[PERSON_NAME]" at bounding box center [409, 476] width 588 height 96
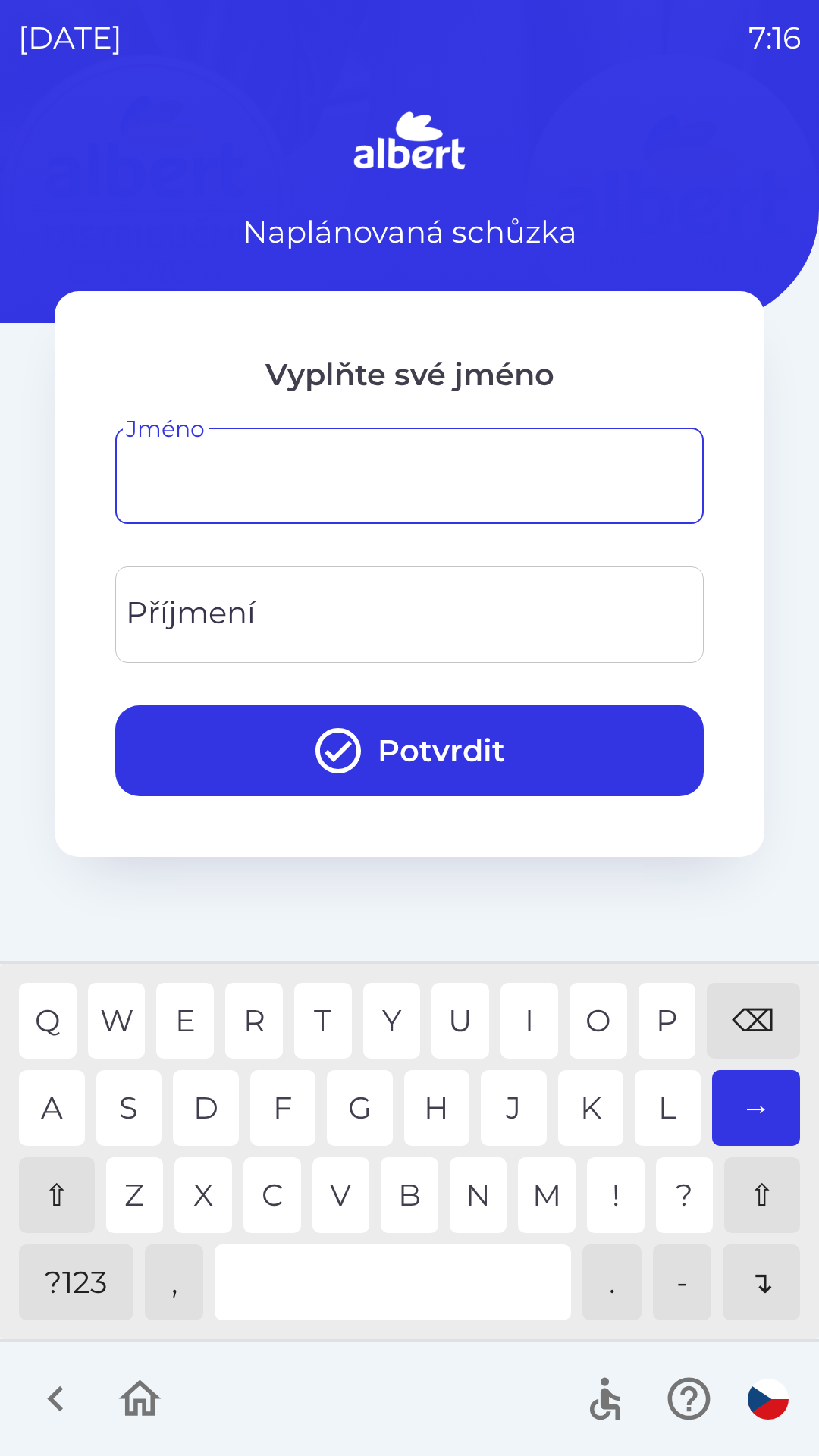
click at [62, 1194] on div "⇧" at bounding box center [57, 1195] width 76 height 76
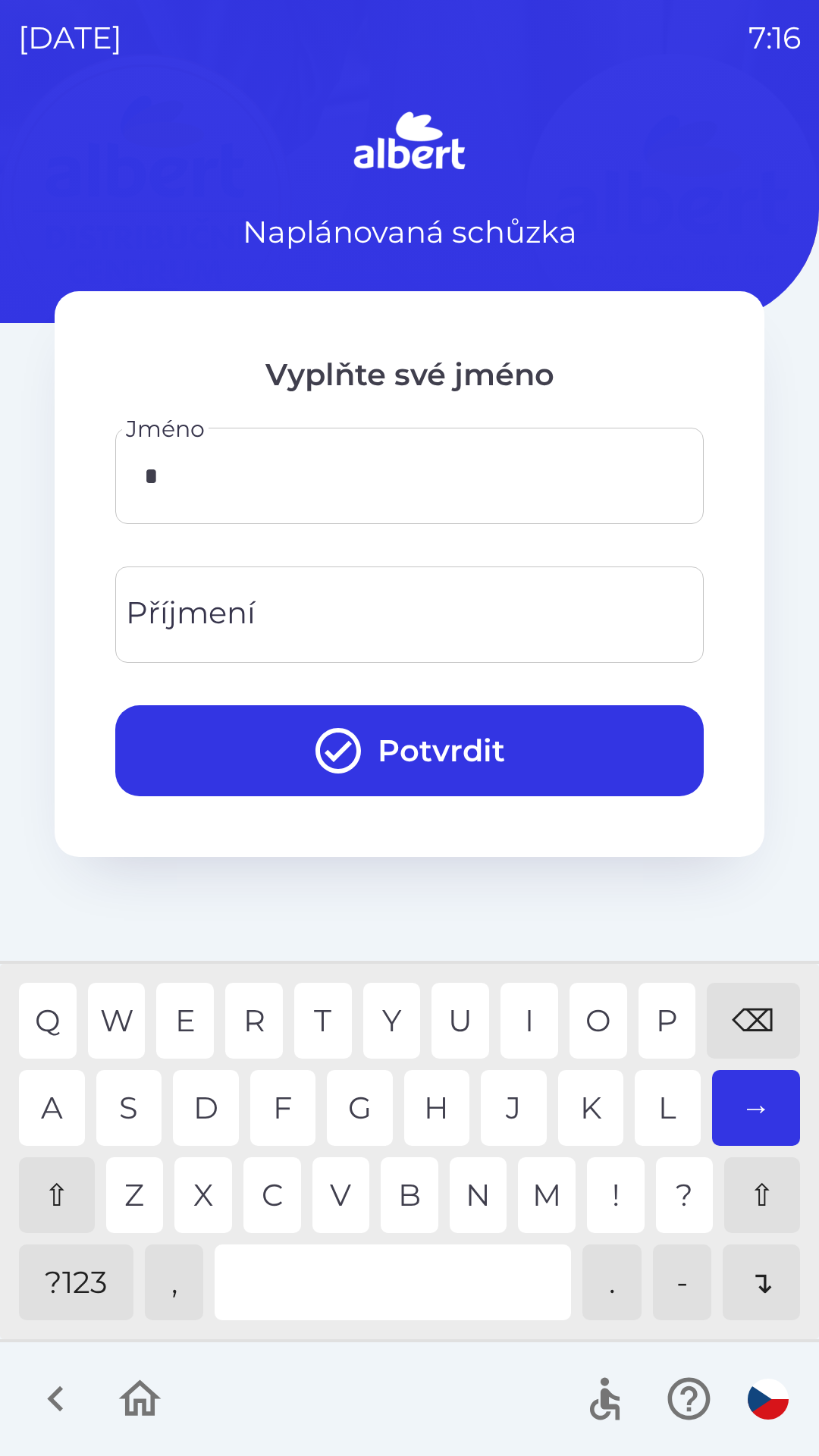
click at [538, 1196] on div "M" at bounding box center [547, 1195] width 58 height 76
click at [249, 1033] on div "R" at bounding box center [254, 1020] width 58 height 76
click at [519, 1024] on div "I" at bounding box center [530, 1020] width 58 height 76
click at [46, 1098] on div "A" at bounding box center [52, 1108] width 66 height 76
click at [166, 620] on div "Příjmení Příjmení" at bounding box center [409, 615] width 588 height 96
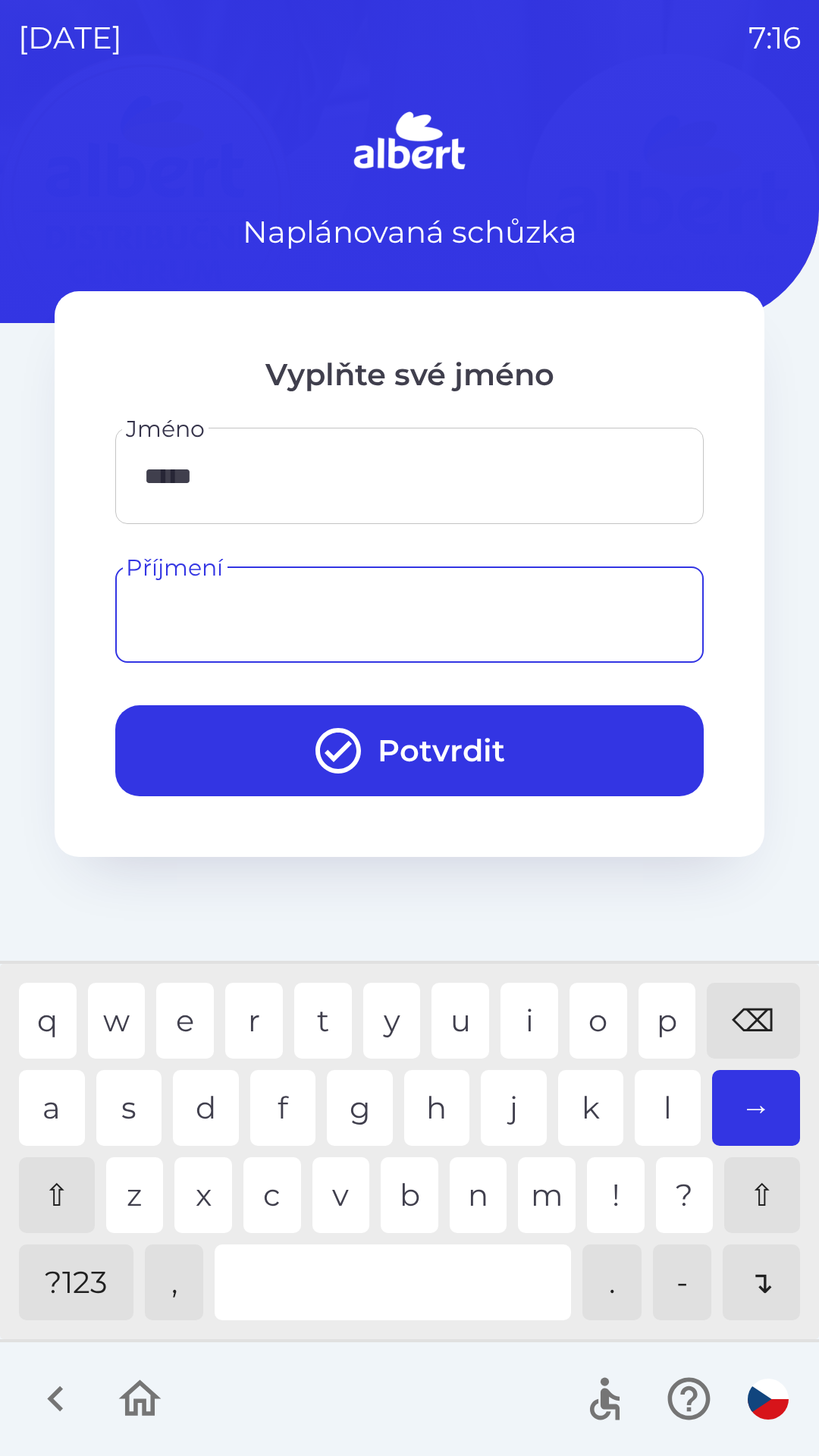
click at [249, 484] on input "*****" at bounding box center [409, 476] width 552 height 60
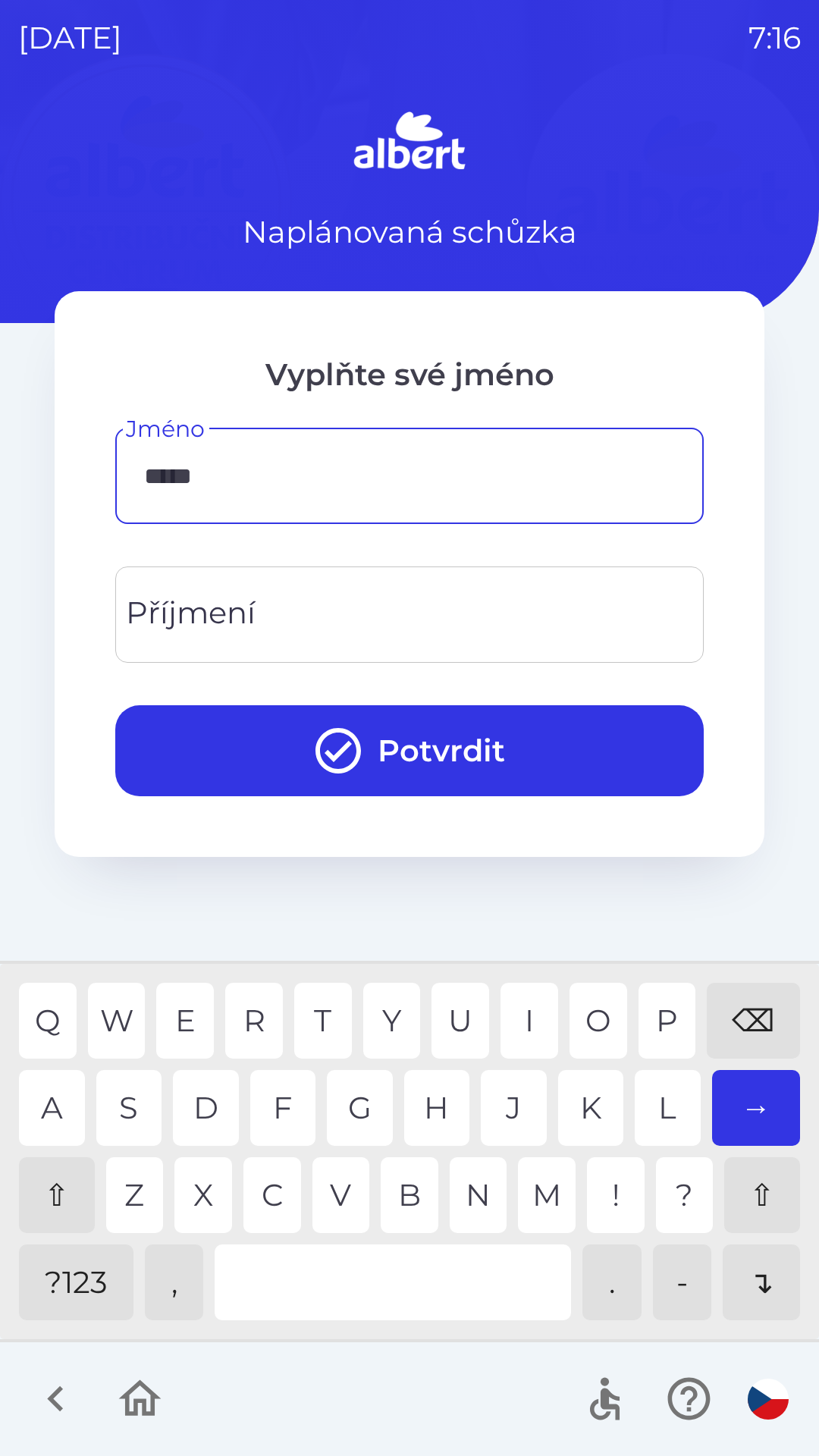
click at [48, 1193] on div "⇧" at bounding box center [57, 1195] width 76 height 76
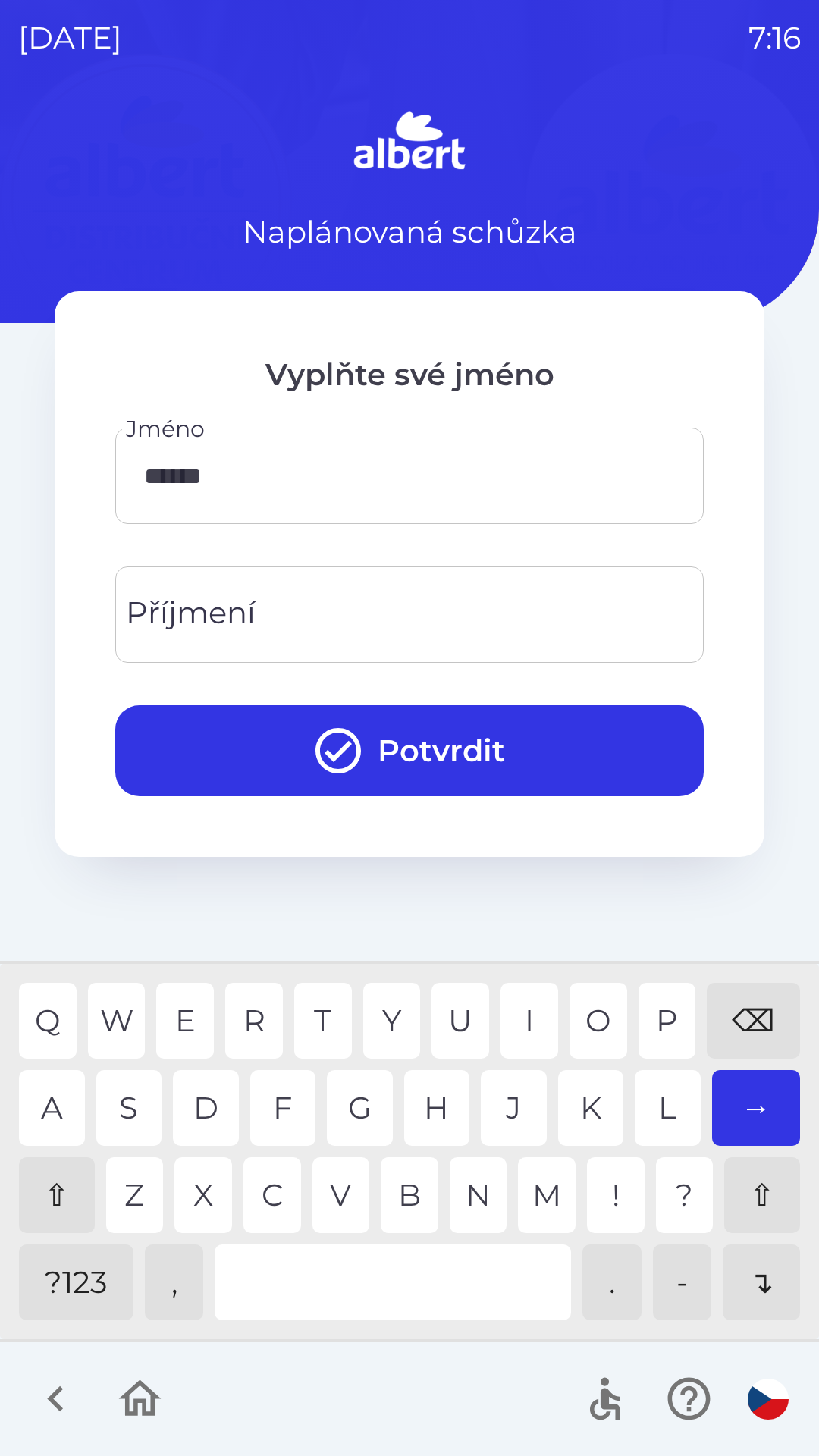
click at [465, 1195] on div "N" at bounding box center [479, 1195] width 58 height 76
type input "*******"
click at [47, 1098] on div "A" at bounding box center [52, 1108] width 66 height 76
click at [166, 621] on div "Příjmení Příjmení" at bounding box center [409, 615] width 588 height 96
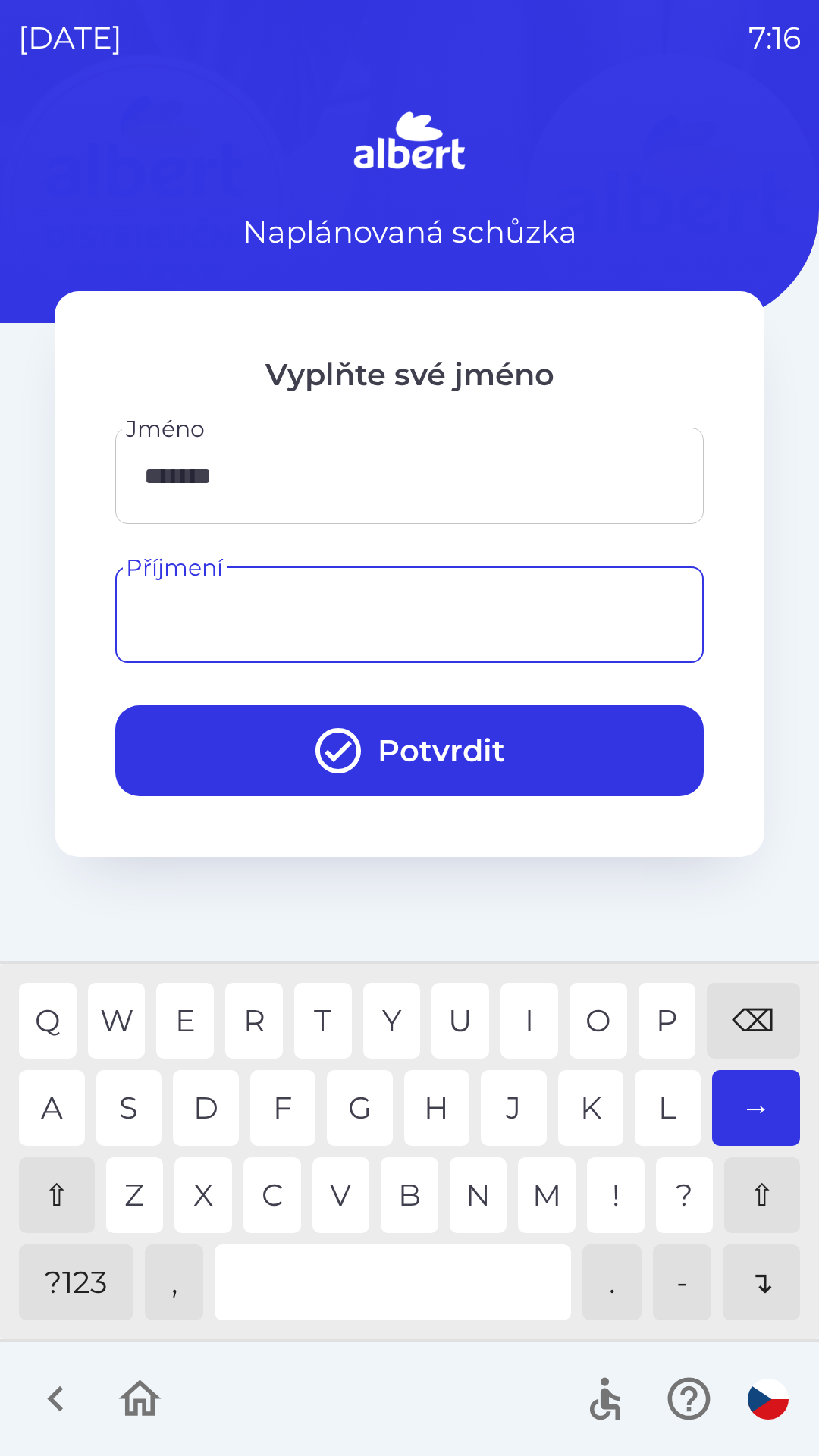
click at [57, 1194] on div "⇧" at bounding box center [57, 1195] width 76 height 76
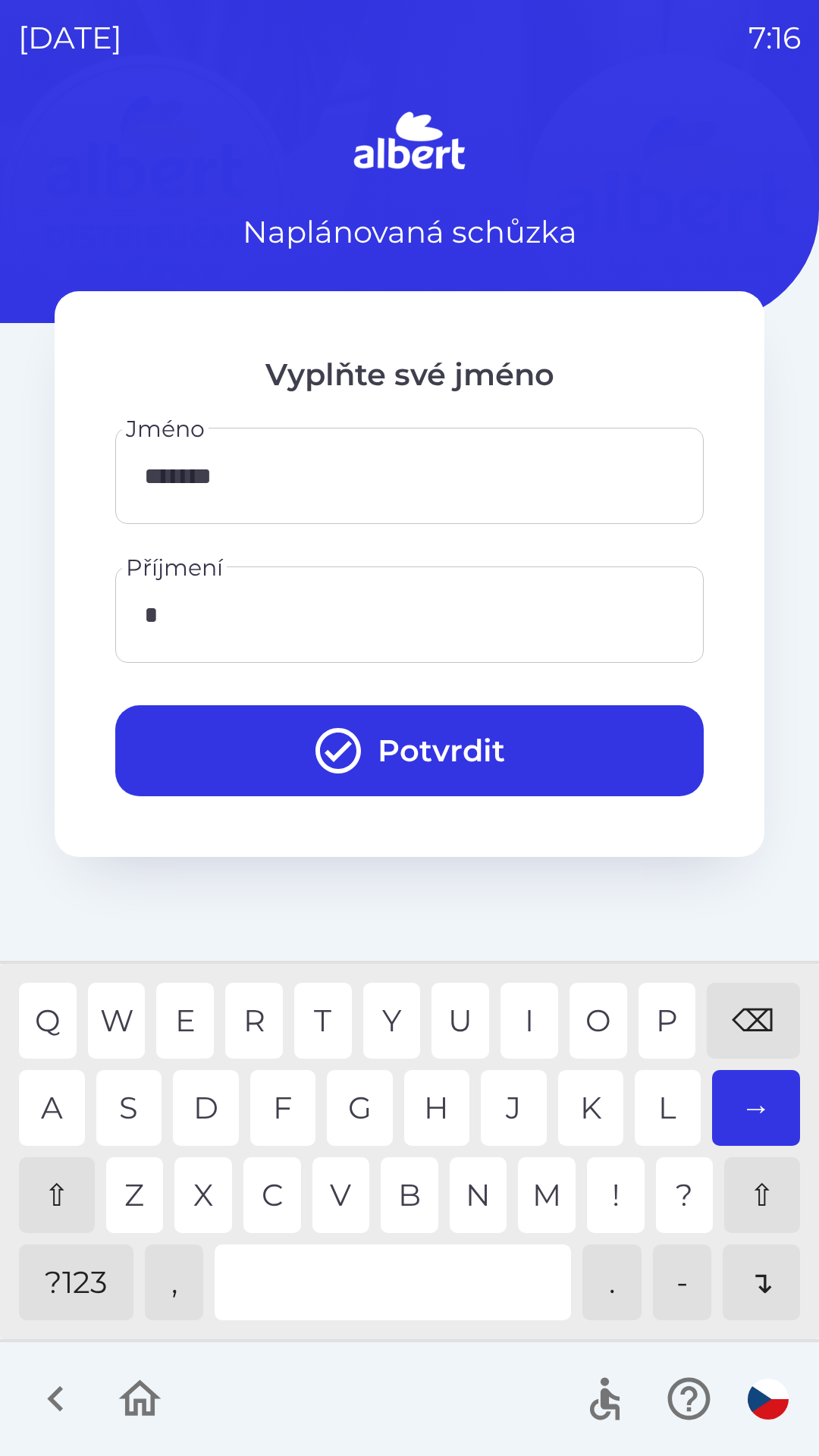
click at [573, 1113] on div "K" at bounding box center [592, 1108] width 66 height 76
click at [40, 1103] on div "A" at bounding box center [52, 1108] width 66 height 76
type input "*******"
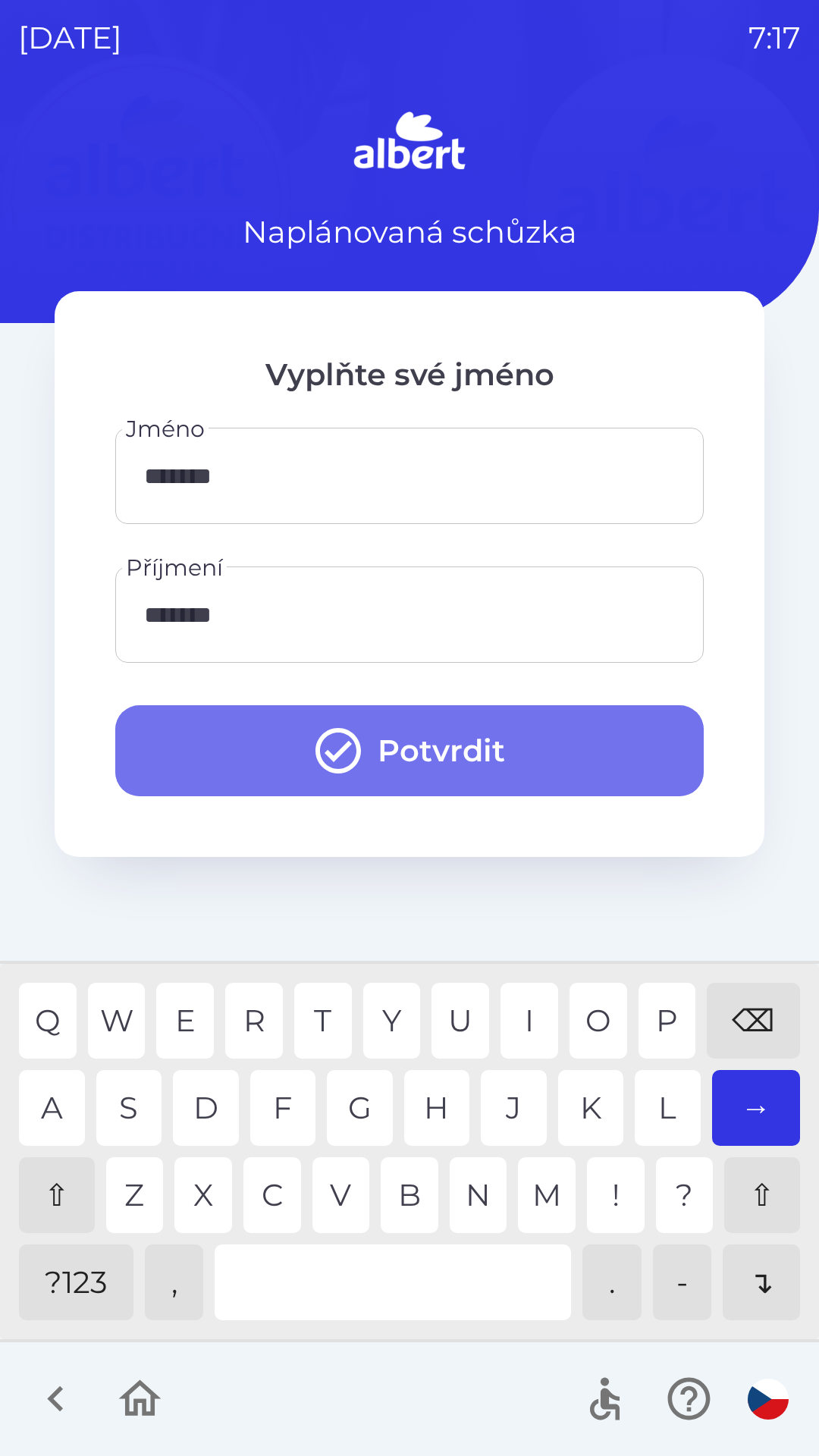
click at [493, 738] on button "Potvrdit" at bounding box center [409, 750] width 588 height 91
